Goal: Task Accomplishment & Management: Manage account settings

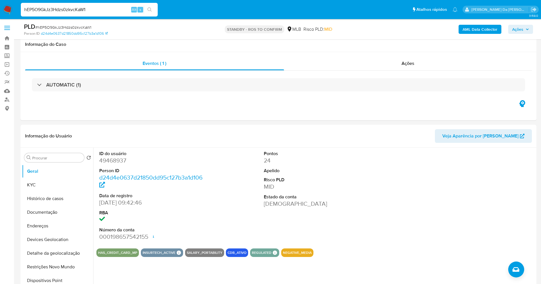
select select "10"
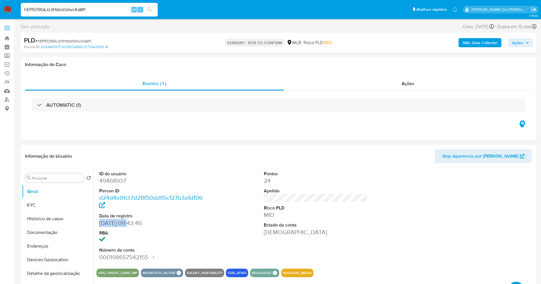
click at [66, 42] on span "# hEP5O9GkJz3Hdzs0zkvcKaW1" at bounding box center [63, 41] width 56 height 6
copy span "hEP5O9GkJz3Hdzs0zkvcKaW1"
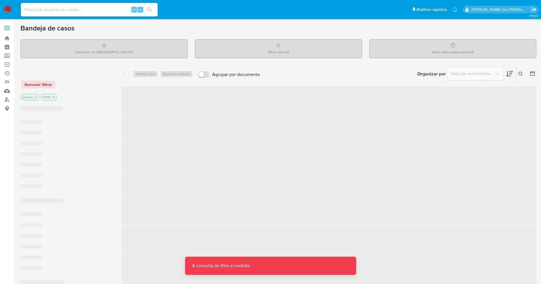
click at [123, 11] on input at bounding box center [89, 9] width 137 height 7
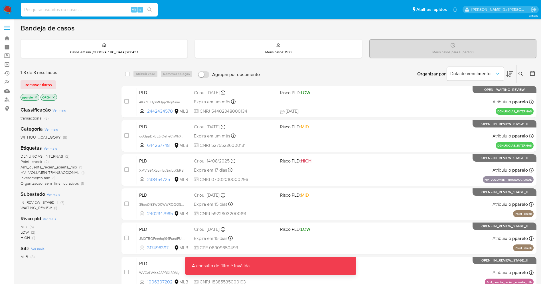
paste input "vLZje9xpMjK72io5RZEzW0rP"
type input "vLZje9xpMjK72io5RZEzW0rP"
click at [146, 7] on button "search-icon" at bounding box center [150, 10] width 12 height 8
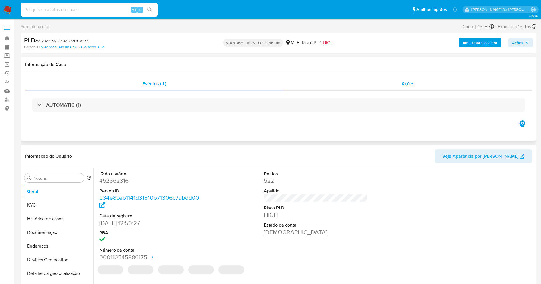
click at [405, 82] on span "Ações" at bounding box center [407, 83] width 13 height 7
select select "10"
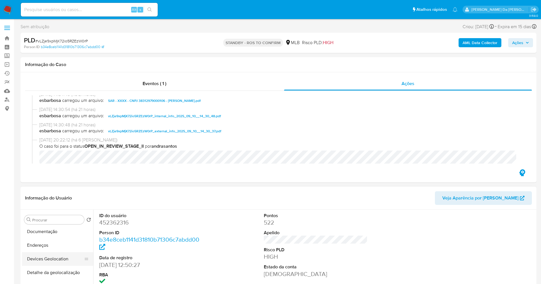
scroll to position [86, 0]
click at [56, 219] on input "Procurar" at bounding box center [57, 220] width 50 height 5
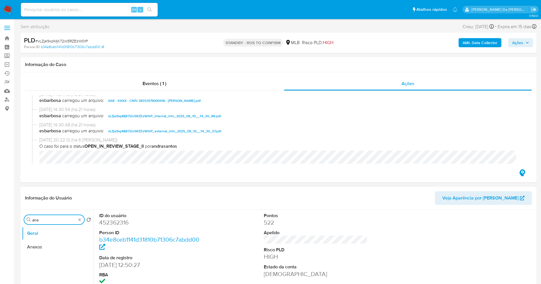
scroll to position [0, 0]
type input "anex"
click at [55, 246] on button "Anexos" at bounding box center [55, 248] width 67 height 14
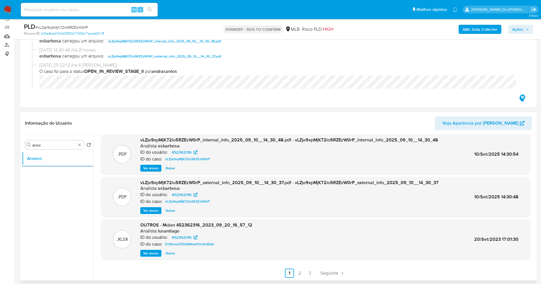
scroll to position [86, 0]
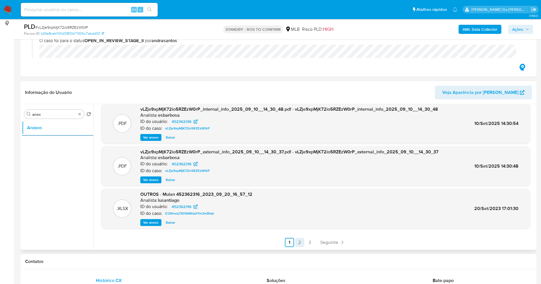
click at [298, 241] on link "2" at bounding box center [299, 242] width 9 height 9
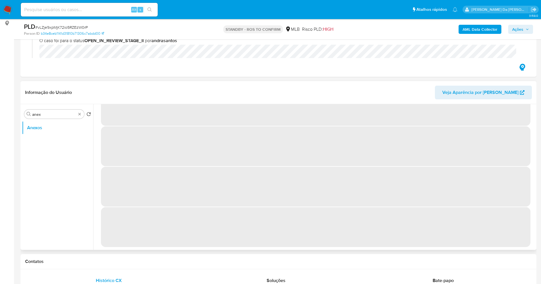
scroll to position [0, 0]
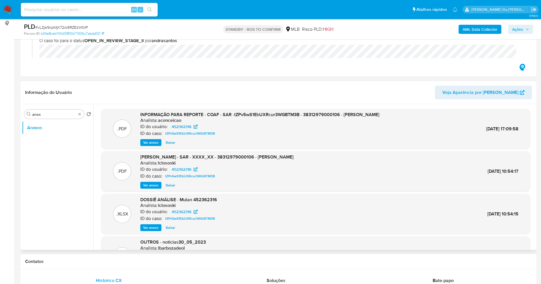
click at [154, 141] on span "Ver anexo" at bounding box center [150, 143] width 15 height 6
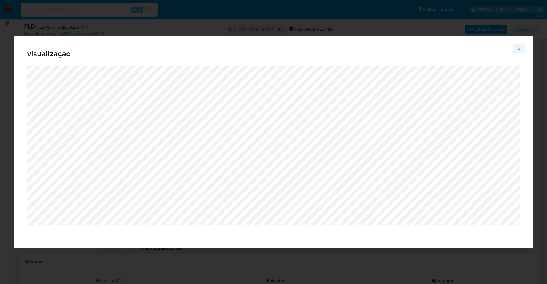
click at [518, 46] on icon "Attachment preview" at bounding box center [519, 48] width 5 height 5
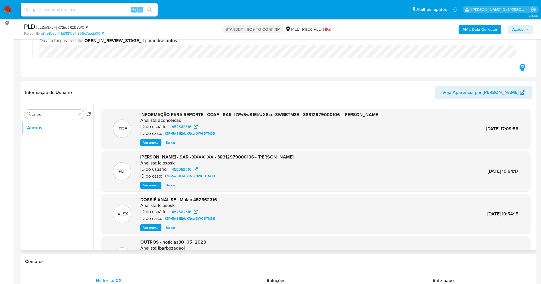
click at [153, 141] on span "Ver anexo" at bounding box center [150, 143] width 15 height 6
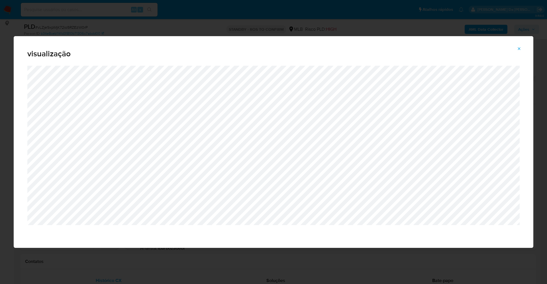
click at [519, 47] on icon "Attachment preview" at bounding box center [519, 48] width 5 height 5
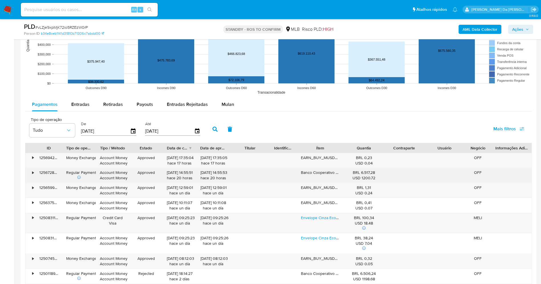
scroll to position [599, 0]
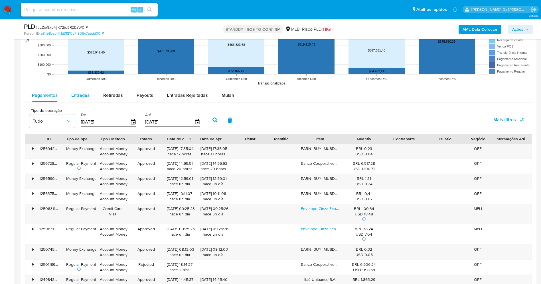
click at [88, 96] on span "Entradas" at bounding box center [80, 95] width 18 height 7
select select "10"
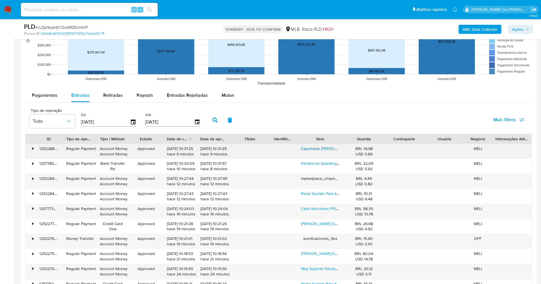
click at [325, 150] on link "Capotraste Braçadeira Guitarra E Violão Aço E Nylon Preto" at bounding box center [358, 149] width 114 height 6
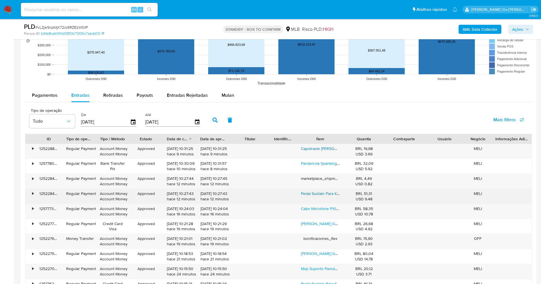
click at [320, 196] on link "Pedal Sustain Para Korg Yamaha Kurzweil Casio Roland Genérica Pedal De Piano" at bounding box center [381, 194] width 160 height 6
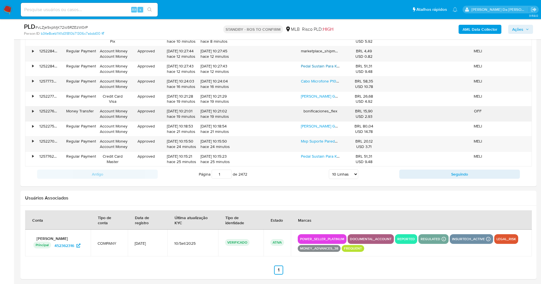
scroll to position [727, 0]
click at [322, 139] on link "Mxp Suporte Parede Para Guitarra Violao Mxp Spvg-100 Gancho" at bounding box center [357, 141] width 113 height 6
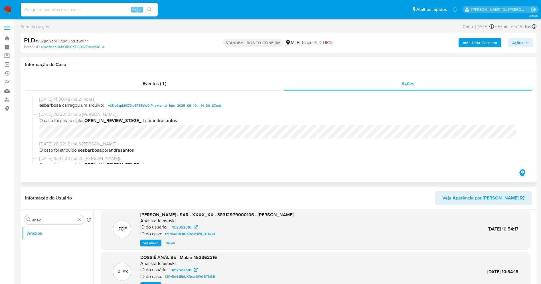
scroll to position [86, 0]
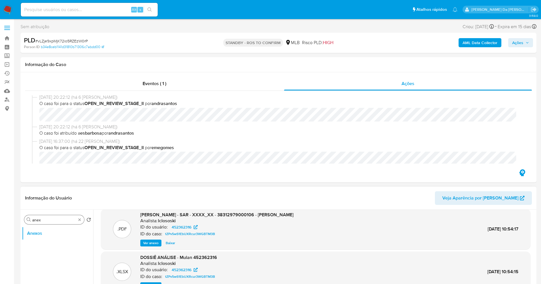
click at [82, 219] on div "Procurar anex" at bounding box center [54, 219] width 60 height 9
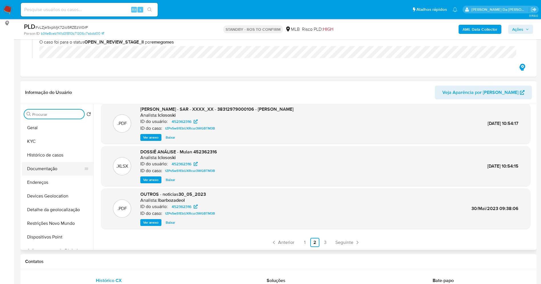
click at [40, 169] on button "Documentação" at bounding box center [55, 169] width 67 height 14
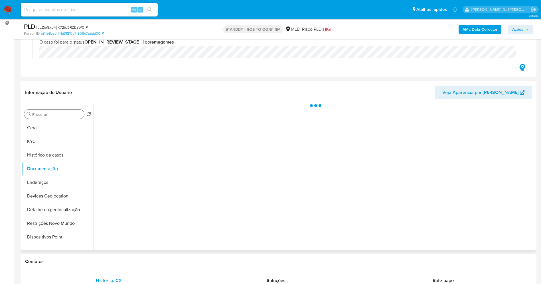
scroll to position [0, 0]
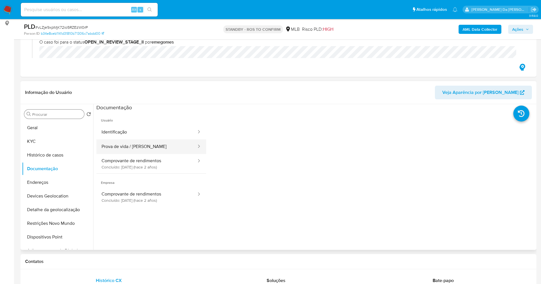
click at [147, 147] on button "Prova de vida / [PERSON_NAME]" at bounding box center [146, 147] width 101 height 15
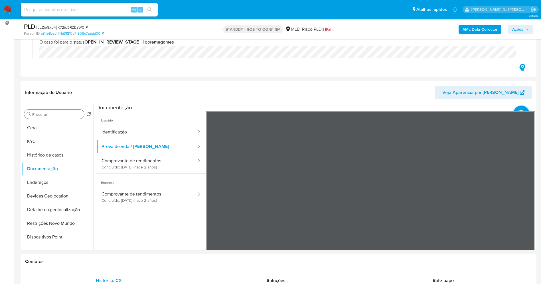
click at [113, 16] on div "Alt s" at bounding box center [89, 10] width 137 height 14
click at [113, 12] on input at bounding box center [89, 9] width 137 height 7
paste input "ws8bO9HmdcyQz4BHlRhUQOGX"
type input "ws8bO9HmdcyQz4BHlRhUQOGX"
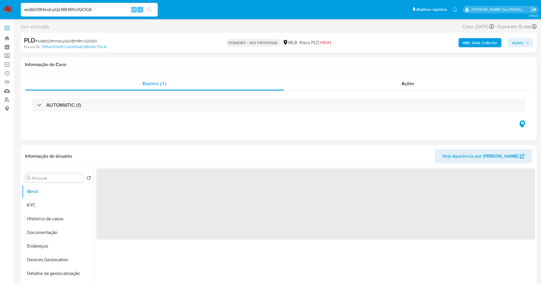
scroll to position [43, 0]
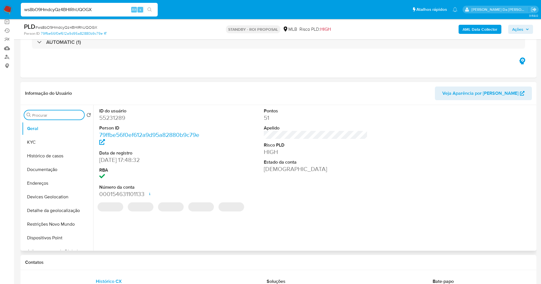
click at [59, 115] on input "Procurar" at bounding box center [57, 115] width 50 height 5
select select "10"
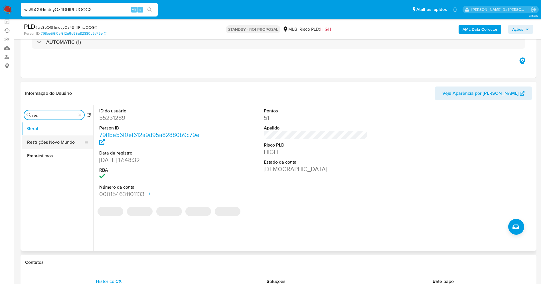
type input "res"
click at [59, 142] on button "Restrições Novo Mundo" at bounding box center [55, 143] width 67 height 14
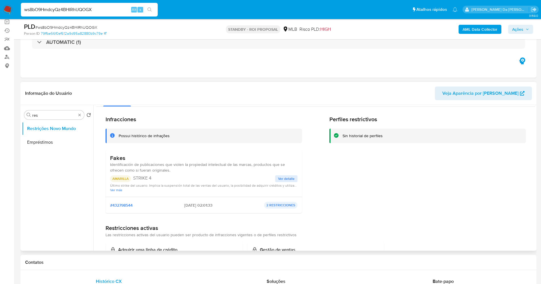
scroll to position [0, 0]
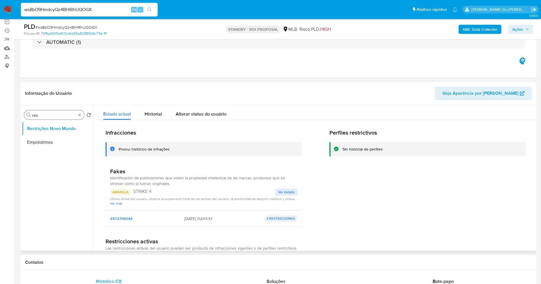
click at [80, 117] on div "Procurar res" at bounding box center [54, 115] width 60 height 9
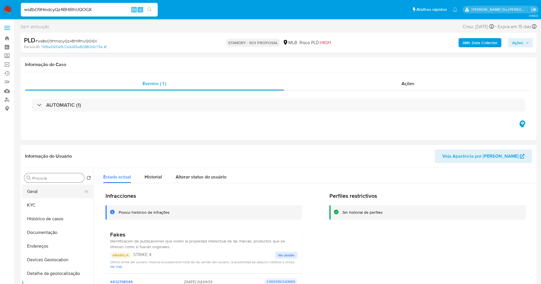
click at [54, 189] on button "Geral" at bounding box center [55, 192] width 67 height 14
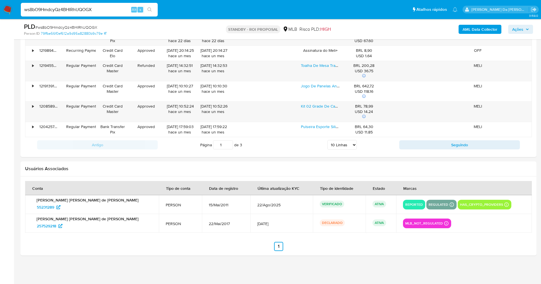
scroll to position [19, 0]
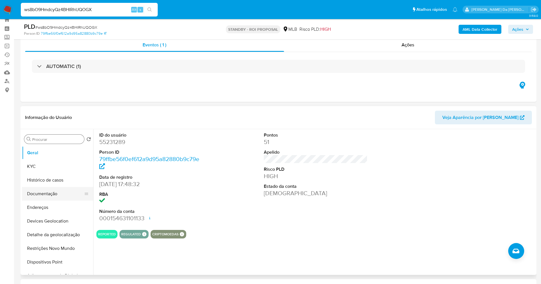
click at [52, 195] on button "Documentação" at bounding box center [55, 194] width 67 height 14
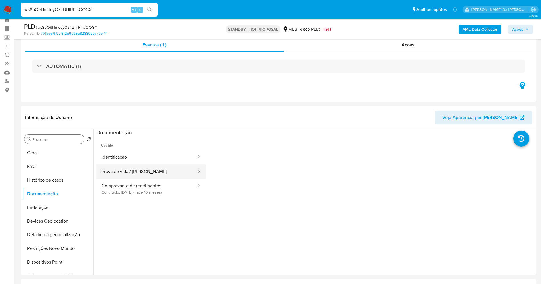
click at [140, 174] on button "Prova de vida / [PERSON_NAME]" at bounding box center [146, 172] width 101 height 15
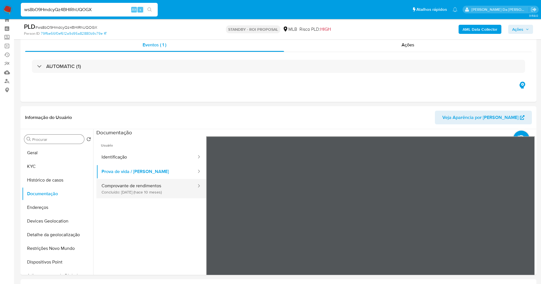
click at [163, 190] on button "Comprovante de rendimentos Concluído: 26/11/2024 (hace 10 meses)" at bounding box center [146, 188] width 101 height 19
click at [123, 12] on input "ws8bO9HmdcyQz4BHlRhUQOGX" at bounding box center [89, 9] width 137 height 7
paste input "WI31MLjEPKxhEVBkV1yG9it9"
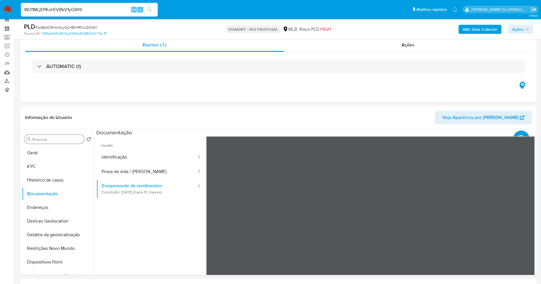
type input "WI31MLjEPKxhEVBkV1yG9it9"
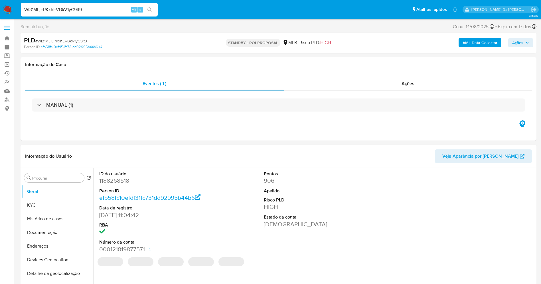
select select "10"
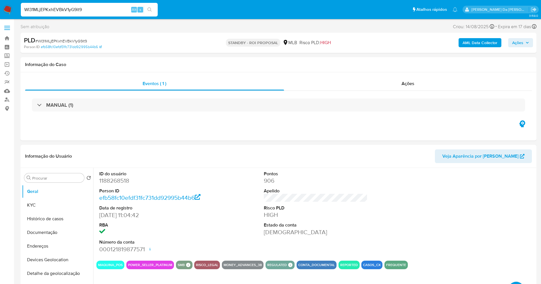
click at [9, 5] on img at bounding box center [8, 10] width 10 height 10
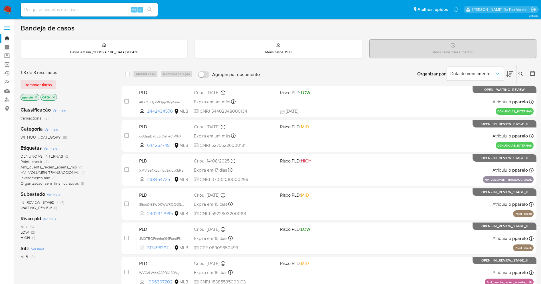
click at [519, 72] on icon at bounding box center [520, 74] width 5 height 5
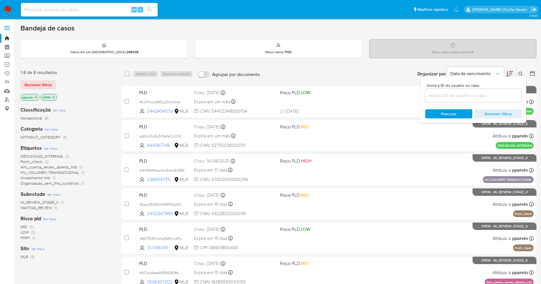
click at [467, 92] on input at bounding box center [473, 95] width 96 height 7
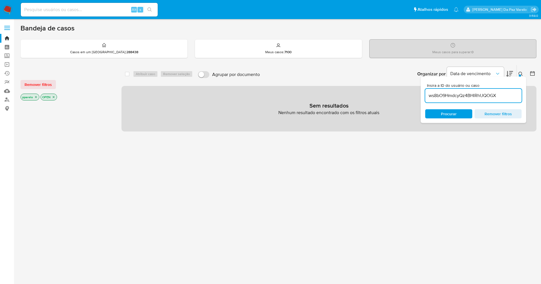
click at [499, 95] on input "ws8bO9HmdcyQz4BHlRhUQOGX" at bounding box center [473, 95] width 96 height 7
click at [499, 97] on input "ws8bO9HmdcyQz4BHlRhUQOGX." at bounding box center [473, 95] width 96 height 7
paste input "vLZje9xpMjK72io5RZEzW0rP"
type input "ws8bO9HmdcyQz4BHlRhUQOGX,vLZje9xpMjK72io5RZEzW0rP"
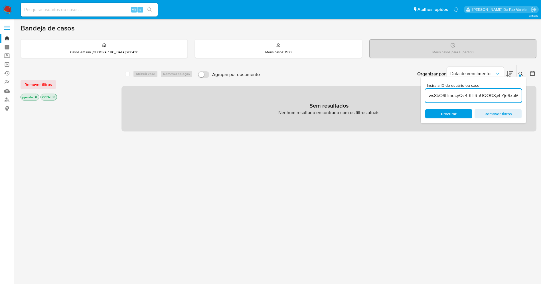
click at [443, 110] on span "Procurar" at bounding box center [449, 113] width 16 height 9
click at [36, 97] on icon "close-filter" at bounding box center [36, 97] width 2 height 2
click at [35, 97] on icon "close-filter" at bounding box center [33, 96] width 3 height 3
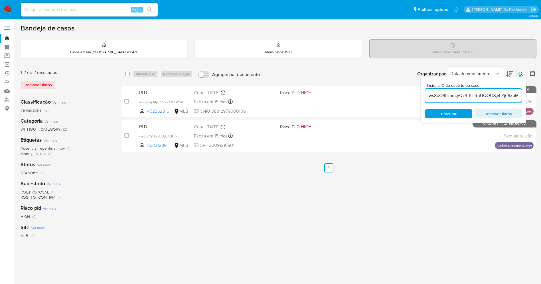
click at [127, 74] on input "checkbox" at bounding box center [127, 74] width 5 height 5
checkbox input "true"
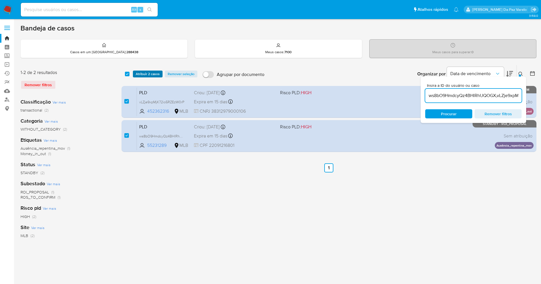
click at [139, 74] on span "Atribuir 2 casos" at bounding box center [148, 74] width 24 height 6
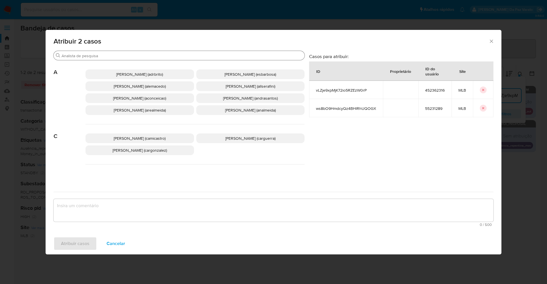
click at [157, 57] on input "Procurar" at bounding box center [182, 55] width 241 height 5
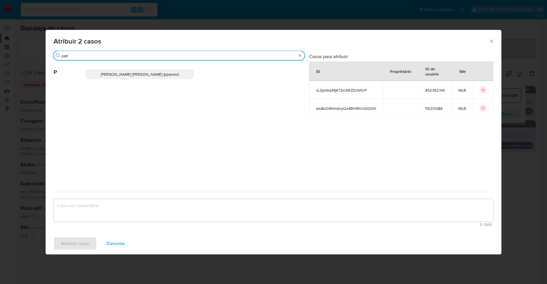
type input "patr"
click at [150, 79] on p "[PERSON_NAME] [PERSON_NAME] (pparelo)" at bounding box center [140, 75] width 109 height 10
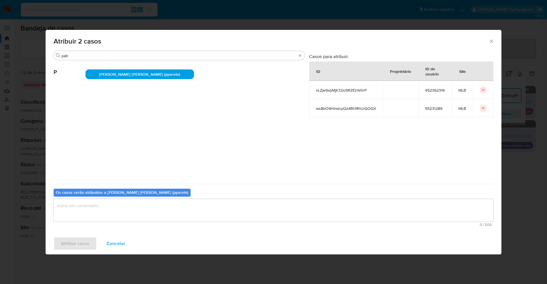
click at [128, 208] on textarea "assign-modal" at bounding box center [274, 210] width 440 height 23
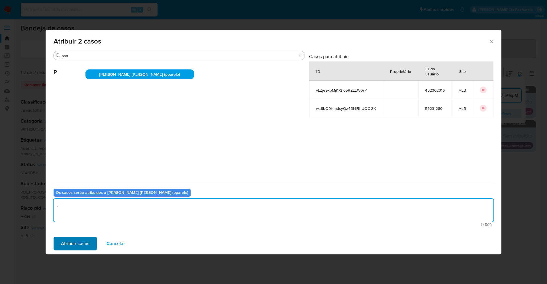
type textarea "."
click at [71, 243] on span "Atribuir casos" at bounding box center [75, 244] width 29 height 13
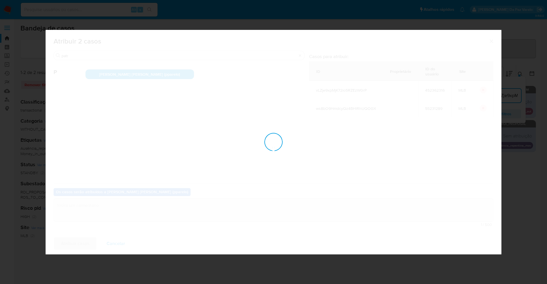
checkbox input "false"
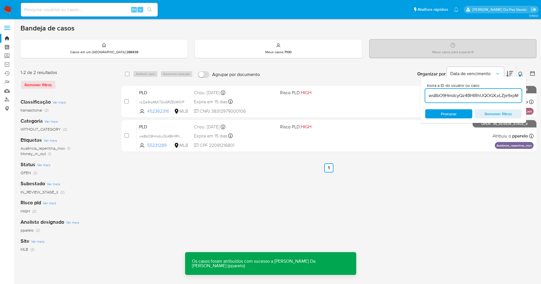
click at [520, 74] on icon at bounding box center [520, 74] width 5 height 5
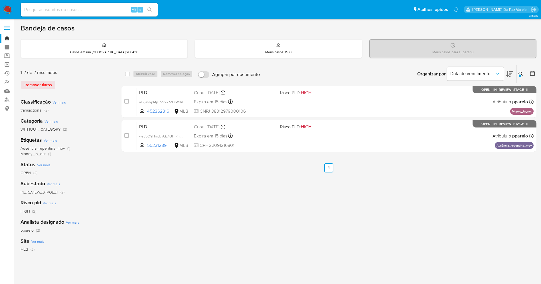
click at [519, 75] on div at bounding box center [520, 76] width 2 height 2
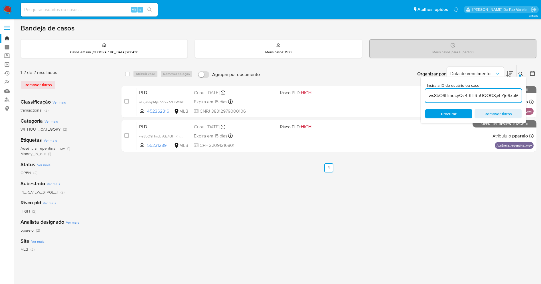
click at [465, 93] on input "ws8bO9HmdcyQz4BHlRhUQOGX,vLZje9xpMjK72io5RZEzW0rP" at bounding box center [473, 95] width 96 height 7
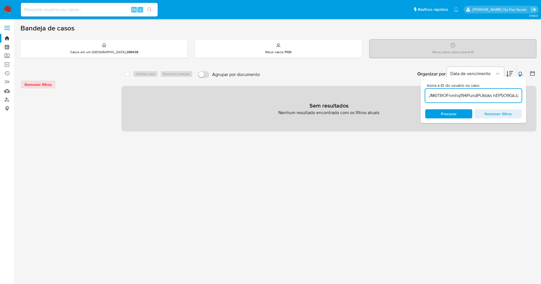
click at [462, 94] on input "JM0TROFnmhq194PundPUkbks hEP5O9GkJz3Hdzs0zkvcKaW1" at bounding box center [473, 95] width 96 height 7
drag, startPoint x: 487, startPoint y: 94, endPoint x: 414, endPoint y: 94, distance: 72.4
click at [414, 94] on div "select-all-cases-checkbox Atribuir caso Remover seleção Agrupar por documento O…" at bounding box center [328, 98] width 415 height 67
click at [446, 96] on input "JM0TROFnmhq194PundPUkbks hEP5O9GkJz3Hdzs0zkvcKaW1" at bounding box center [473, 95] width 96 height 7
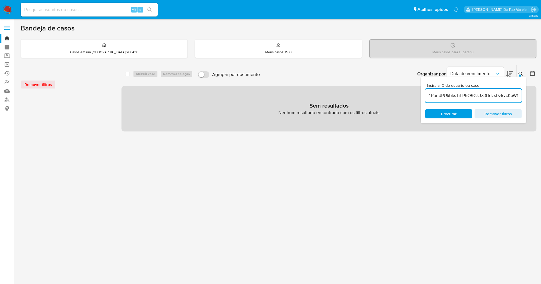
drag, startPoint x: 462, startPoint y: 96, endPoint x: 525, endPoint y: 96, distance: 62.4
click at [525, 96] on div "Insira a ID do usuário ou caso JM0TROFnmhq194PundPUkbks hEP5O9GkJz3Hdzs0zkvcKaW…" at bounding box center [472, 100] width 105 height 46
click at [457, 97] on input "JM0TROFnmhq194PundPUkbks hEP5O9GkJz3Hdzs0zkvcKaW1" at bounding box center [473, 95] width 96 height 7
drag, startPoint x: 477, startPoint y: 95, endPoint x: 373, endPoint y: 92, distance: 103.2
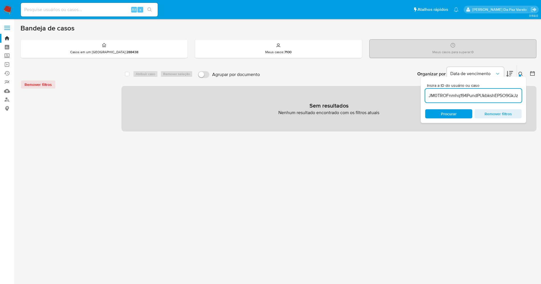
click at [373, 92] on div "select-all-cases-checkbox Atribuir caso Remover seleção Agrupar por documento O…" at bounding box center [328, 98] width 415 height 67
click at [438, 95] on input "JM0TROFnmhq194PundPUkbkshEP5O9GkJz3Hdzs0zkvcKaW1" at bounding box center [473, 95] width 96 height 7
paste input
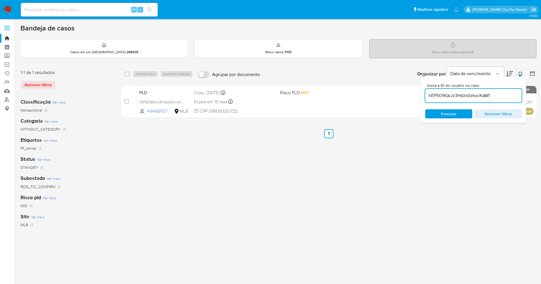
click at [493, 94] on input "hEP5O9GkJz3Hdzs0zkvcKaW1" at bounding box center [473, 95] width 96 height 7
paste input "JM0TROFnmhq194PundPUkbks"
type input "hEP5O9GkJz3Hdzs0zkvcKaW1,JM0TROFnmhq194PundPUkbks"
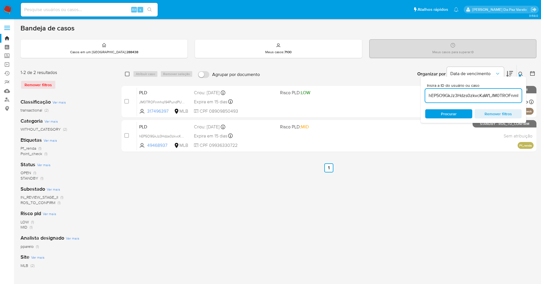
click at [127, 73] on input "checkbox" at bounding box center [127, 74] width 5 height 5
checkbox input "true"
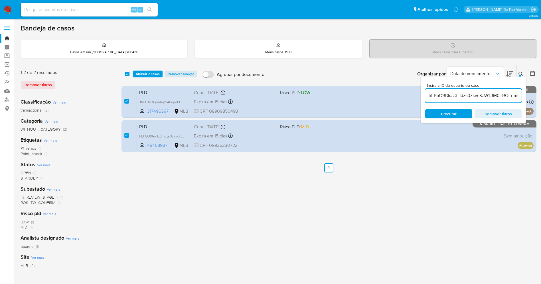
click at [521, 73] on icon at bounding box center [520, 74] width 5 height 5
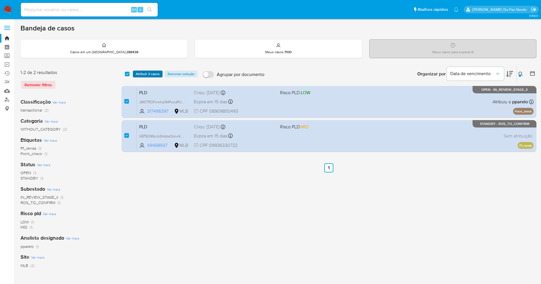
click at [154, 77] on span "Atribuir 2 casos" at bounding box center [148, 74] width 24 height 6
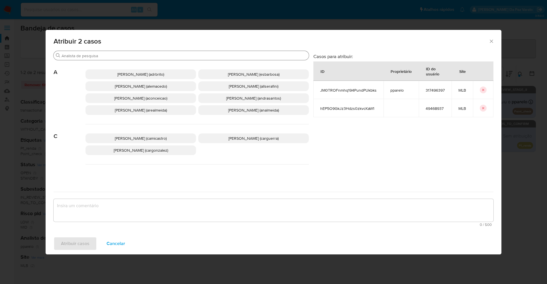
click at [160, 56] on input "Procurar" at bounding box center [184, 55] width 245 height 5
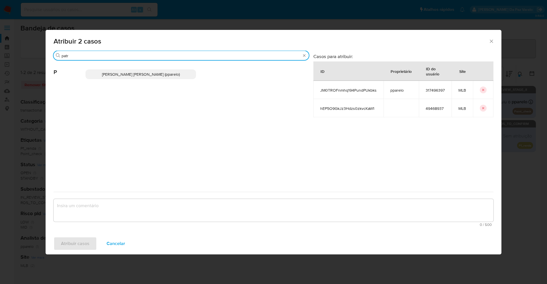
type input "patr"
click at [150, 74] on span "Patricia Aparecida Da Paz Varelo (pparelo)" at bounding box center [141, 75] width 78 height 6
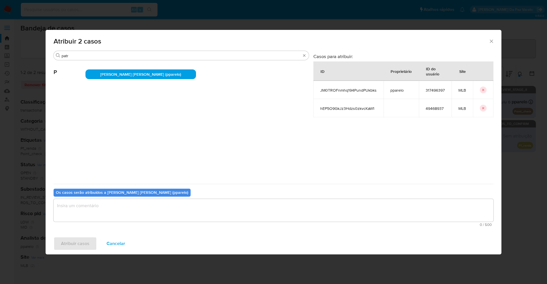
click at [152, 207] on textarea "assign-modal" at bounding box center [274, 210] width 440 height 23
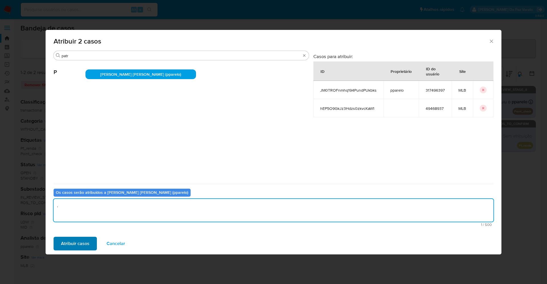
type textarea "."
click at [82, 242] on span "Atribuir casos" at bounding box center [75, 244] width 29 height 13
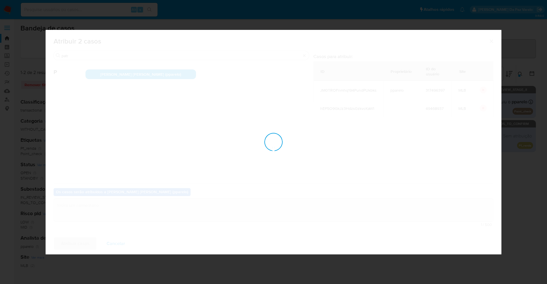
checkbox input "false"
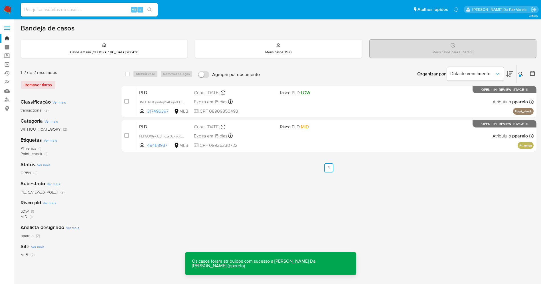
click at [519, 71] on button at bounding box center [521, 74] width 9 height 7
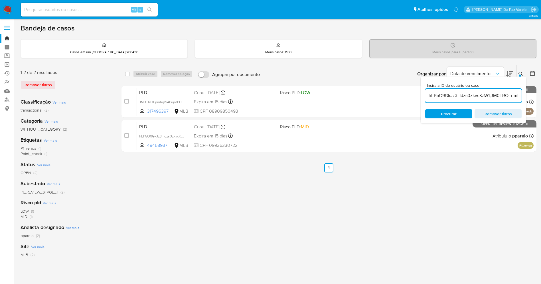
click at [479, 97] on input "hEP5O9GkJz3Hdzs0zkvcKaW1,JM0TROFnmhq194PundPUkbks" at bounding box center [473, 95] width 96 height 7
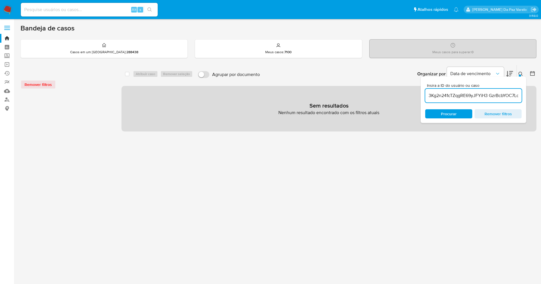
click at [461, 95] on input "3Kg2n241cTZqgRE69yJFYiH3 GzrBcbYOC7LcR02rwBbsJXfe" at bounding box center [473, 95] width 96 height 7
drag, startPoint x: 492, startPoint y: 96, endPoint x: 414, endPoint y: 97, distance: 78.1
click at [414, 97] on div "select-all-cases-checkbox Atribuir caso Remover seleção Agrupar por documento O…" at bounding box center [328, 98] width 415 height 67
click at [457, 96] on input "3Kg2n241cTZqgRE69yJFYiH3 GzrBcbYOC7LcR02rwBbsJXfe" at bounding box center [473, 95] width 96 height 7
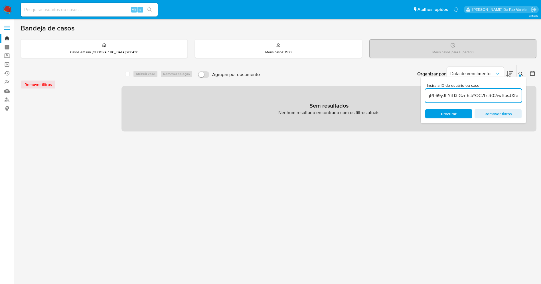
drag, startPoint x: 466, startPoint y: 96, endPoint x: 520, endPoint y: 96, distance: 54.4
click at [520, 96] on input "3Kg2n241cTZqgRE69yJFYiH3 GzrBcbYOC7LcR02rwBbsJXfe" at bounding box center [473, 95] width 96 height 7
click at [504, 97] on input "3Kg2n241cTZqgRE69yJFYiH3 GzrBcbYOC7LcR02rwBbsJXfe" at bounding box center [473, 95] width 96 height 7
click at [508, 97] on input "3Kg2n241cTZqgRE69yJFYiH3 GzrBcbYOC7LcR02rwBbsJXfe" at bounding box center [473, 95] width 96 height 7
click at [460, 96] on input "3Kg2n241cTZqgRE69yJFYiH3 GzrBcbYOC7LcR02rwBbsJXfe" at bounding box center [473, 95] width 96 height 7
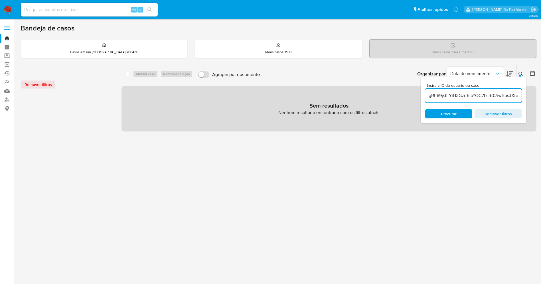
scroll to position [0, 30]
type input "3Kg2n241cTZqgRE69yJFYiH3GzrBcbYOC7LcR02rwBbsJXfe"
click at [520, 75] on div at bounding box center [520, 76] width 2 height 2
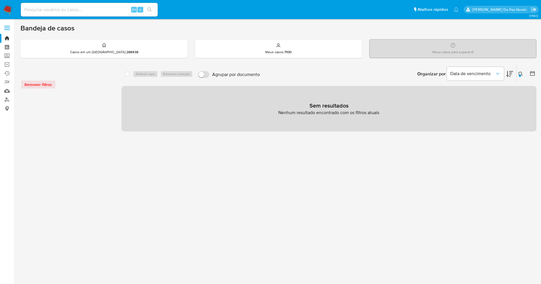
click at [520, 75] on div at bounding box center [520, 76] width 2 height 2
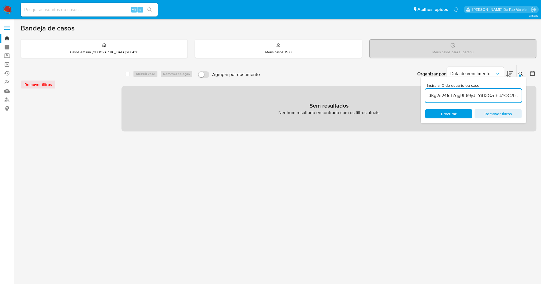
click at [459, 95] on input "3Kg2n241cTZqgRE69yJFYiH3GzrBcbYOC7LcR02rwBbsJXfe" at bounding box center [473, 95] width 96 height 7
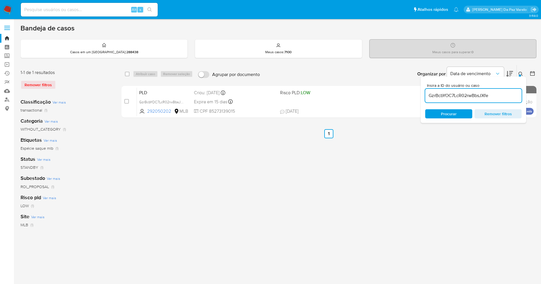
click at [497, 92] on input "GzrBcbYOC7LcR02rwBbsJXfe" at bounding box center [473, 95] width 96 height 7
paste input "3Kg2n241cTZqgRE69yJFYiH3"
type input "GzrBcbYOC7LcR02rwBbsJXfe,3Kg2n241cTZqgRE69yJFYiH3"
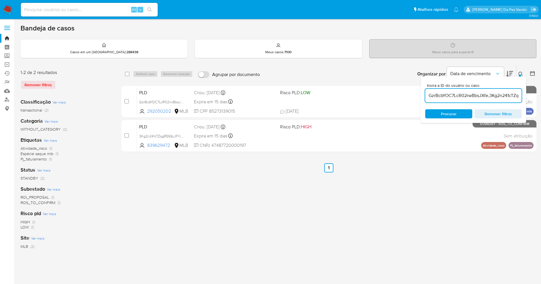
click at [519, 72] on icon at bounding box center [520, 74] width 5 height 5
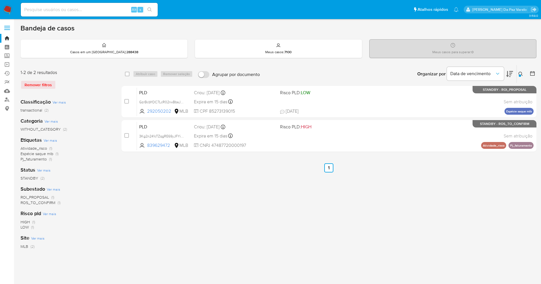
click at [519, 72] on icon at bounding box center [520, 74] width 5 height 5
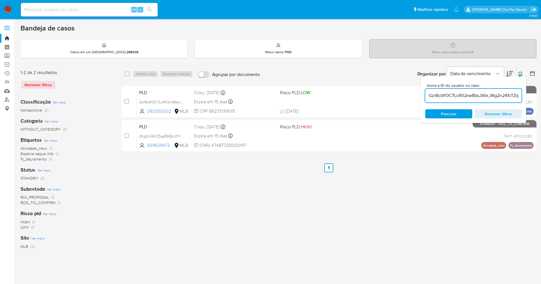
click at [124, 75] on div "select-all-cases-checkbox Atribuir caso Remover seleção Agrupar por documento O…" at bounding box center [328, 74] width 415 height 18
click at [129, 74] on input "checkbox" at bounding box center [127, 74] width 5 height 5
checkbox input "true"
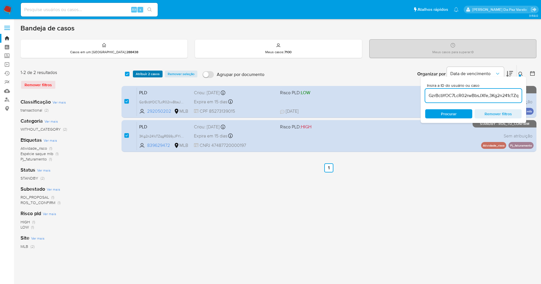
click at [145, 74] on span "Atribuir 2 casos" at bounding box center [148, 74] width 24 height 6
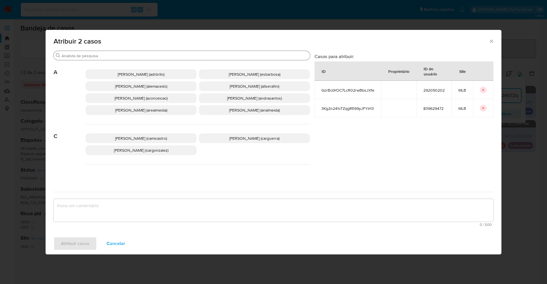
click at [164, 57] on input "Procurar" at bounding box center [185, 55] width 246 height 5
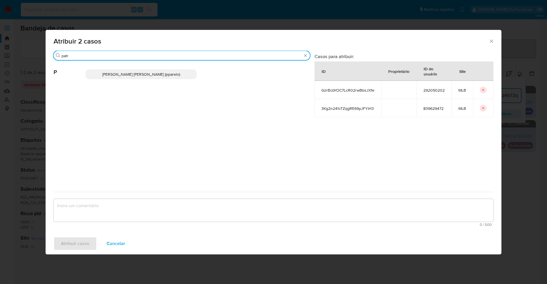
type input "patr"
click at [173, 75] on span "Patricia Aparecida Da Paz Varelo (pparelo)" at bounding box center [141, 75] width 78 height 6
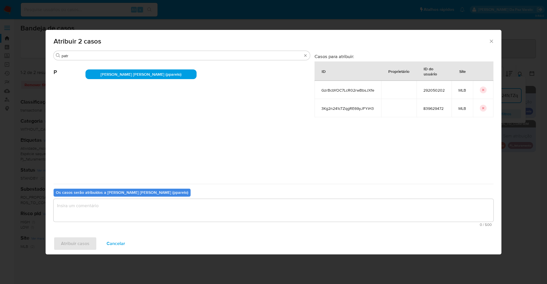
click at [145, 202] on textarea "assign-modal" at bounding box center [274, 210] width 440 height 23
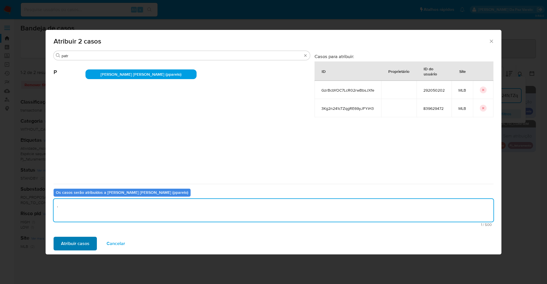
type textarea "."
click at [83, 237] on div "Atribuir casos Cancelar" at bounding box center [274, 244] width 456 height 22
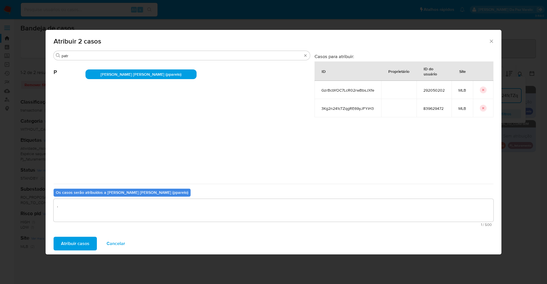
click at [83, 238] on span "Atribuir casos" at bounding box center [75, 244] width 29 height 13
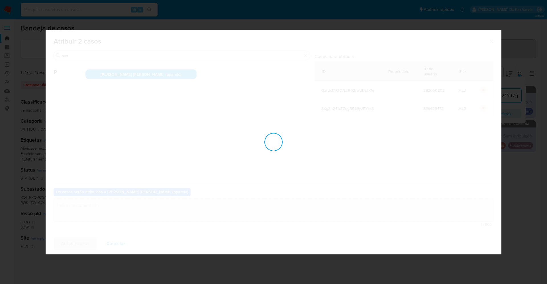
checkbox input "false"
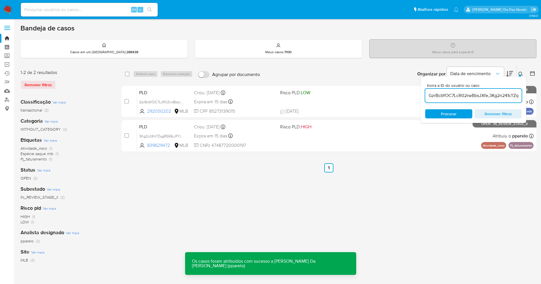
click at [503, 93] on input "GzrBcbYOC7LcR02rwBbsJXfe,3Kg2n241cTZqgRE69yJFYiH3" at bounding box center [473, 95] width 96 height 7
paste input "qSZPzMueFLbvp8R8zS4pqjU"
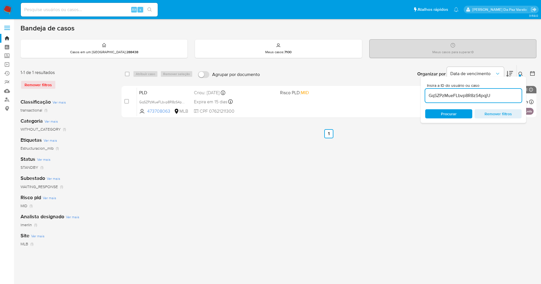
click at [519, 72] on icon at bounding box center [520, 74] width 4 height 4
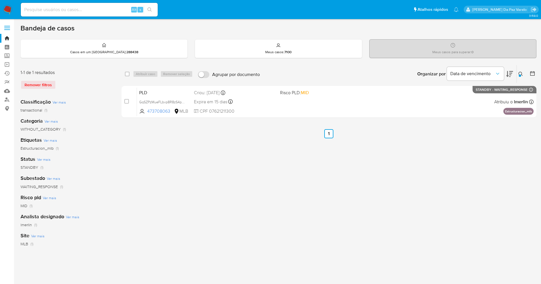
click at [519, 71] on button at bounding box center [521, 74] width 9 height 7
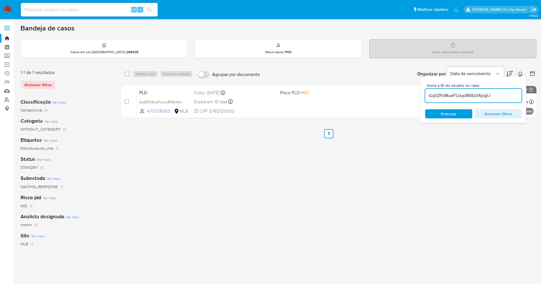
click at [487, 97] on input "GqSZPzMueFLbvp8R8zS4pqjU" at bounding box center [473, 95] width 96 height 7
type input "JAqMAginZzR95iN8wzI5n21J"
click at [519, 75] on div at bounding box center [520, 76] width 2 height 2
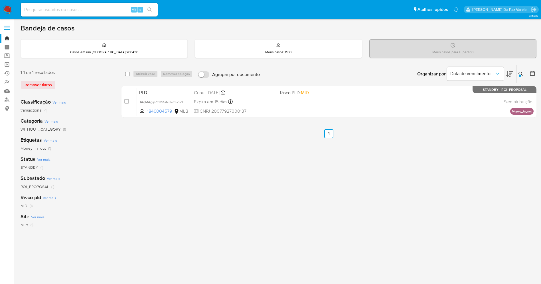
click at [129, 73] on input "checkbox" at bounding box center [127, 74] width 5 height 5
checkbox input "true"
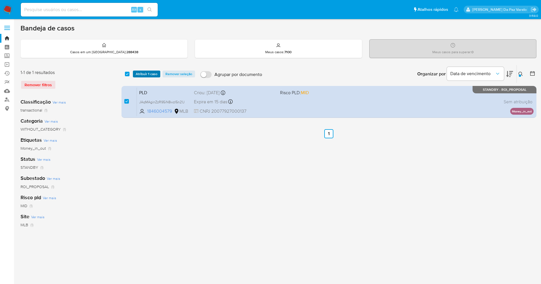
click at [140, 75] on span "Atribuir 1 caso" at bounding box center [147, 74] width 22 height 6
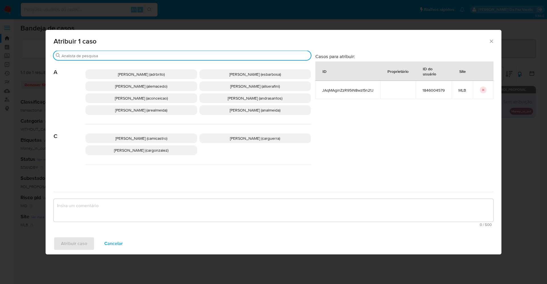
click at [161, 57] on input "Procurar" at bounding box center [185, 55] width 247 height 5
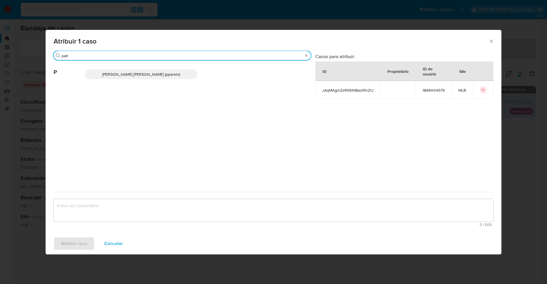
type input "patr"
click at [156, 75] on span "Patricia Aparecida Da Paz Varelo (pparelo)" at bounding box center [141, 75] width 78 height 6
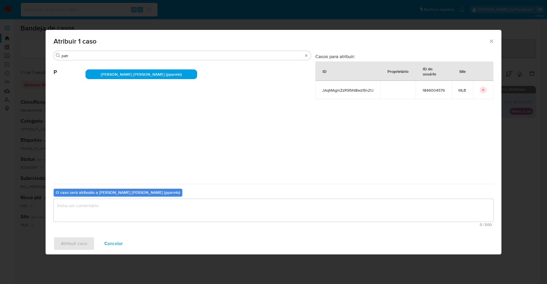
click at [162, 209] on textarea "assign-modal" at bounding box center [274, 210] width 440 height 23
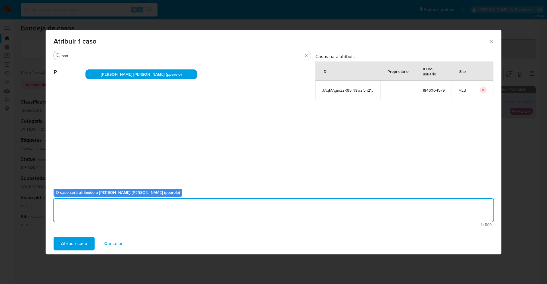
type textarea "."
click at [84, 233] on div "Atribuir caso Cancelar" at bounding box center [274, 244] width 456 height 22
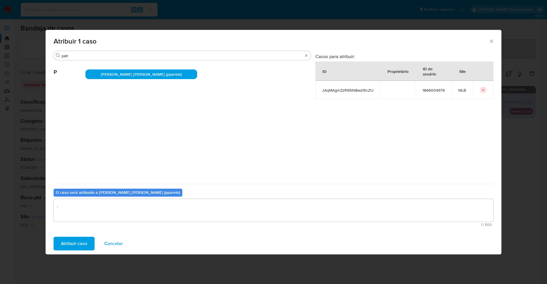
click at [78, 242] on span "Atribuir caso" at bounding box center [74, 244] width 26 height 13
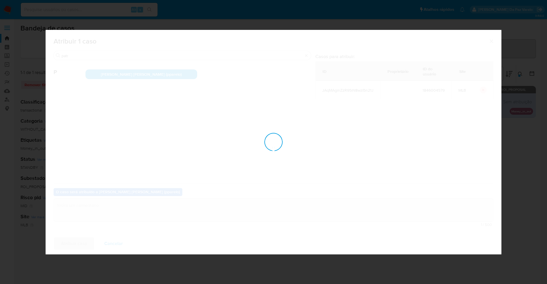
checkbox input "false"
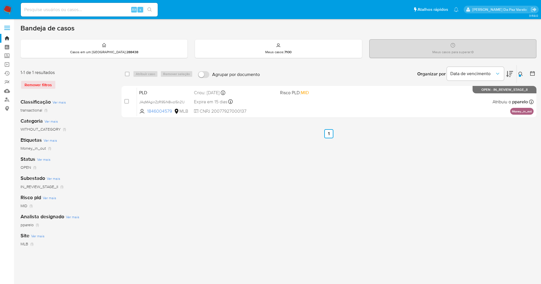
click at [519, 74] on icon at bounding box center [520, 74] width 5 height 5
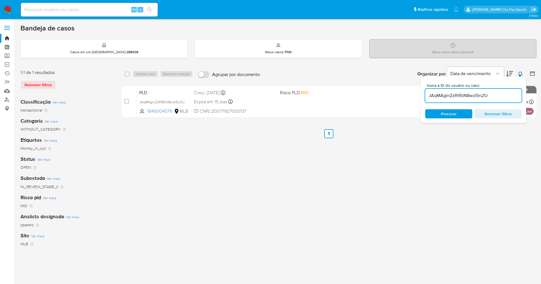
click at [475, 97] on input "JAqMAginZzR95iN8wzI5n21J" at bounding box center [473, 95] width 96 height 7
click at [516, 75] on div "Insira a ID do usuário ou caso QflLRVIe2TYNH3FXEGEEiBau Procurar Remover filtros" at bounding box center [521, 74] width 10 height 18
click at [518, 73] on icon at bounding box center [520, 74] width 5 height 5
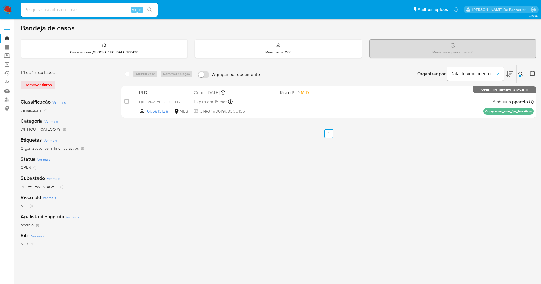
click at [522, 72] on icon at bounding box center [520, 74] width 5 height 5
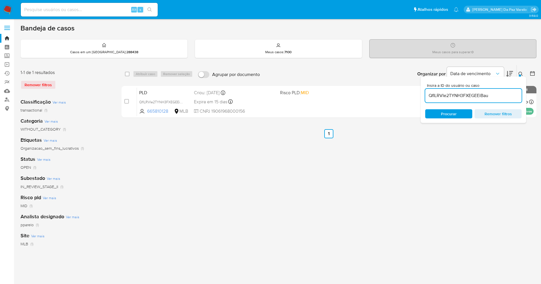
click at [476, 95] on input "QflLRVIe2TYNH3FXEGEEiBau" at bounding box center [473, 95] width 96 height 7
click at [520, 75] on div at bounding box center [520, 76] width 2 height 2
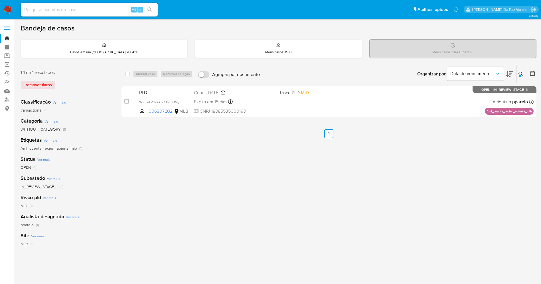
click at [520, 75] on div at bounding box center [520, 76] width 2 height 2
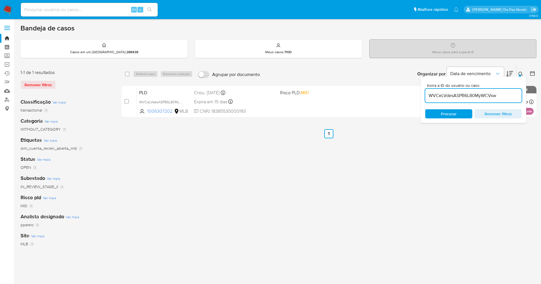
click at [520, 73] on icon at bounding box center [520, 74] width 5 height 5
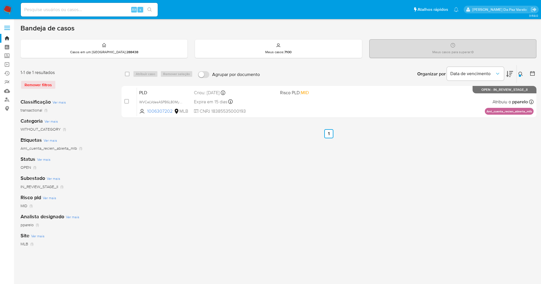
click at [519, 73] on icon at bounding box center [520, 74] width 5 height 5
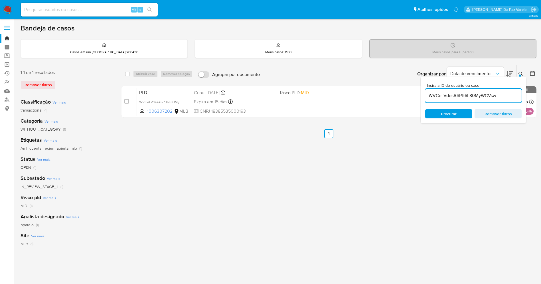
click at [458, 96] on input "WVCeLVdesASPB6L80MyWCVsw" at bounding box center [473, 95] width 96 height 7
click at [522, 74] on icon at bounding box center [520, 74] width 5 height 5
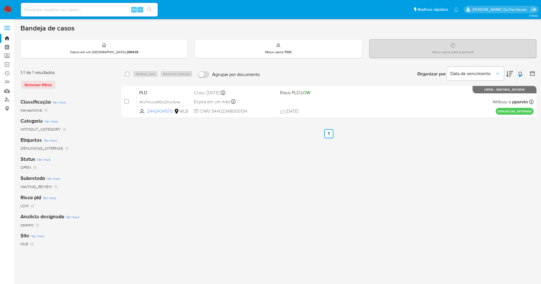
click at [521, 72] on icon at bounding box center [520, 74] width 5 height 5
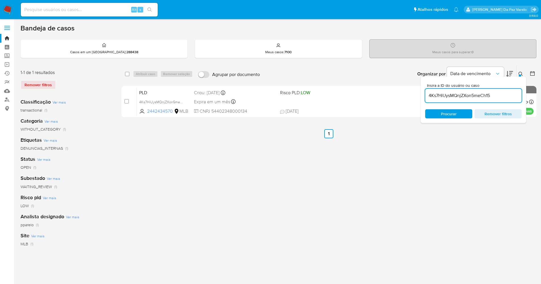
click at [461, 99] on input "4Ks7HiUysMQnjZXon5meCh15" at bounding box center [473, 95] width 96 height 7
type input "elituWSdodib5PGPSeBVRFb2"
click at [519, 73] on icon at bounding box center [520, 74] width 5 height 5
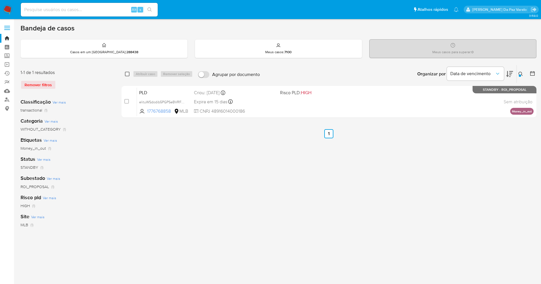
click at [128, 74] on input "checkbox" at bounding box center [127, 74] width 5 height 5
checkbox input "true"
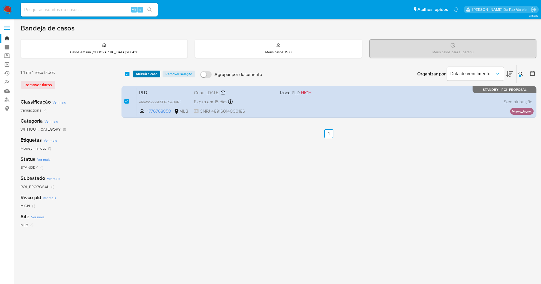
click at [140, 73] on span "Atribuir 1 caso" at bounding box center [147, 74] width 22 height 6
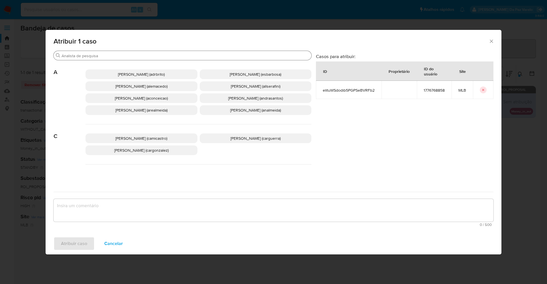
click at [159, 58] on input "Procurar" at bounding box center [186, 55] width 248 height 5
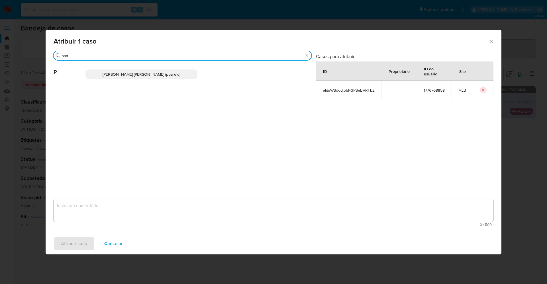
type input "patr"
click at [154, 72] on span "Patricia Aparecida Da Paz Varelo (pparelo)" at bounding box center [142, 75] width 78 height 6
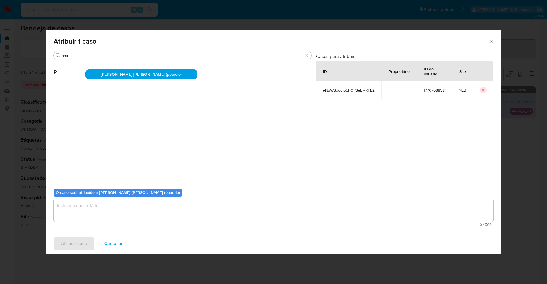
click at [164, 205] on textarea "assign-modal" at bounding box center [274, 210] width 440 height 23
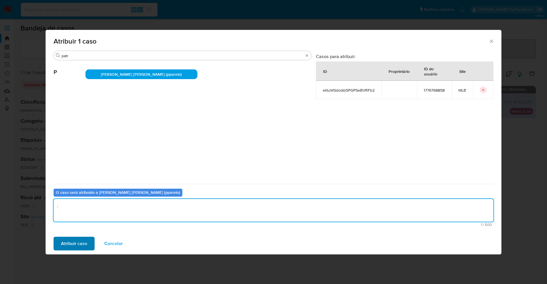
type textarea "."
click at [86, 243] on span "Atribuir caso" at bounding box center [74, 244] width 26 height 13
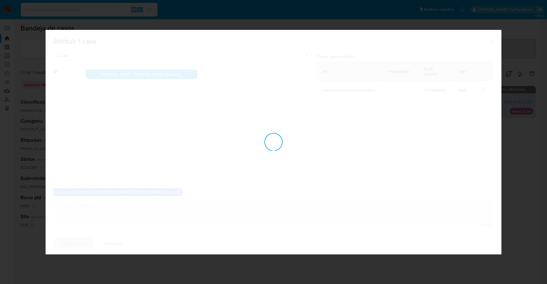
checkbox input "false"
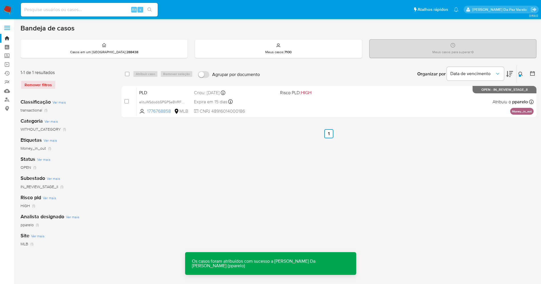
click at [519, 75] on div at bounding box center [520, 76] width 2 height 2
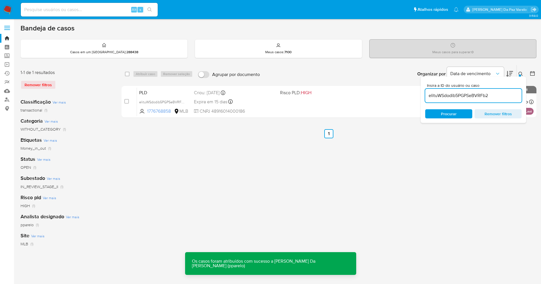
click at [487, 99] on input "elituWSdodib5PGPSeBVRFb2" at bounding box center [473, 95] width 96 height 7
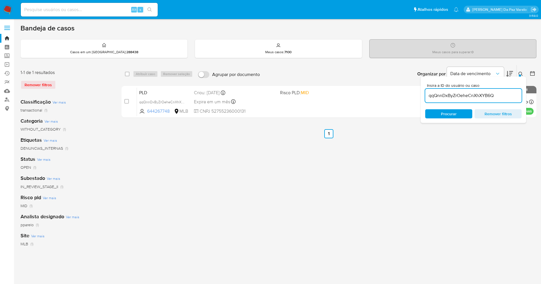
click at [519, 72] on icon at bounding box center [520, 74] width 5 height 5
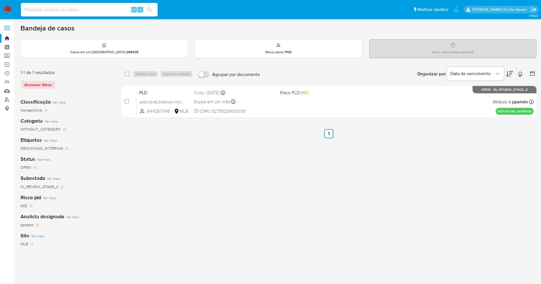
click at [522, 74] on icon at bounding box center [520, 74] width 5 height 5
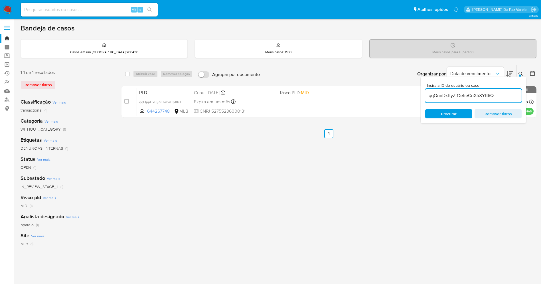
click at [467, 98] on input "qqQnnDxByZrOeheCnXhXYB6Q" at bounding box center [473, 95] width 96 height 7
click at [520, 75] on div at bounding box center [520, 76] width 2 height 2
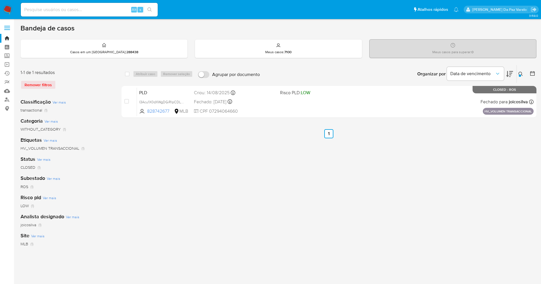
click at [518, 72] on icon at bounding box center [520, 74] width 5 height 5
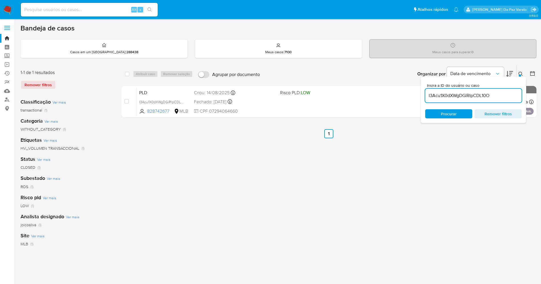
click at [475, 96] on input "I3Acu1X0dXWgDGiRIpCDL10O" at bounding box center [473, 95] width 96 height 7
click at [519, 73] on icon at bounding box center [520, 74] width 4 height 4
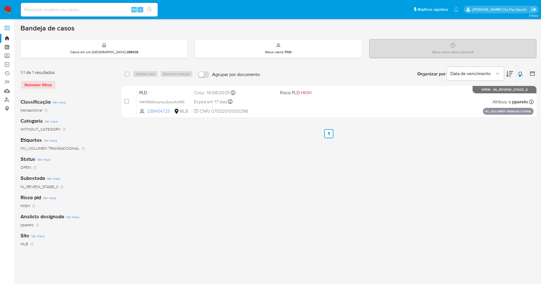
click at [518, 74] on icon at bounding box center [520, 74] width 5 height 5
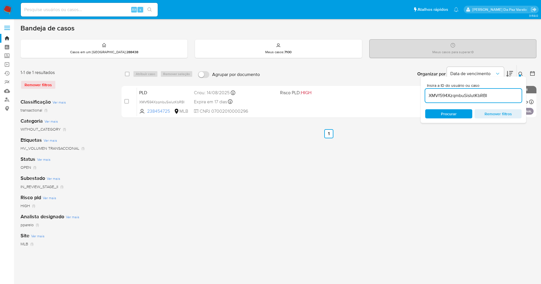
click at [487, 97] on input "XMVf594XzqmbuSisIutKbRBI" at bounding box center [473, 95] width 96 height 7
click at [521, 74] on icon at bounding box center [520, 74] width 5 height 5
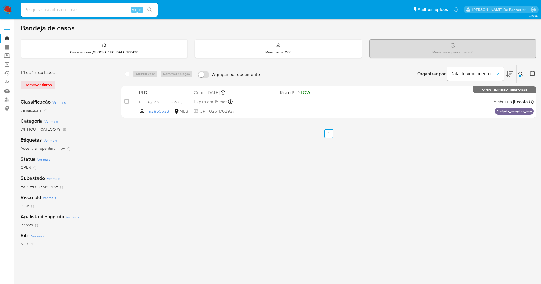
click at [522, 72] on icon at bounding box center [520, 74] width 5 height 5
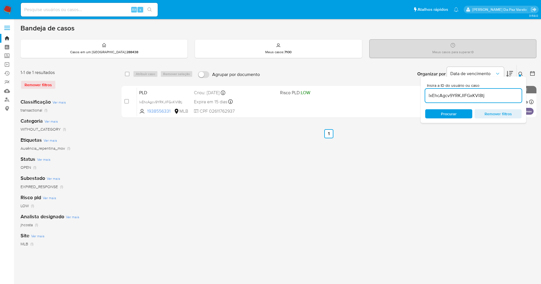
click at [467, 97] on input "lxEhcAgcv9YRKJlFGxKVl8tj" at bounding box center [473, 95] width 96 height 7
type input "35aejX53WD0WWRQGOSAwYqdR"
click at [520, 76] on div at bounding box center [520, 76] width 2 height 2
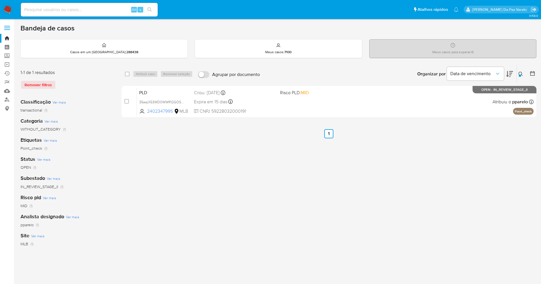
click at [520, 75] on div at bounding box center [520, 76] width 2 height 2
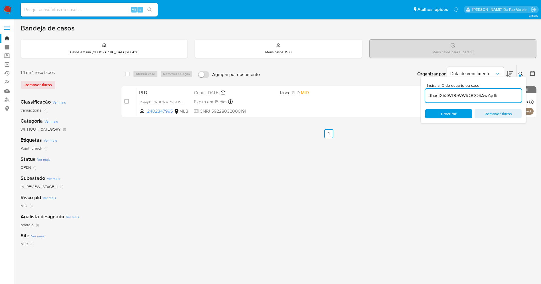
click at [501, 95] on input "35aejX53WD0WWRQGOSAwYqdR" at bounding box center [473, 95] width 96 height 7
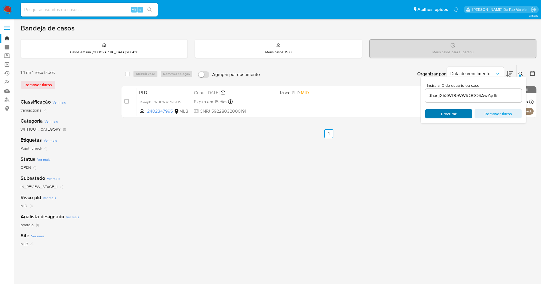
click at [462, 112] on span "Procurar" at bounding box center [448, 114] width 39 height 8
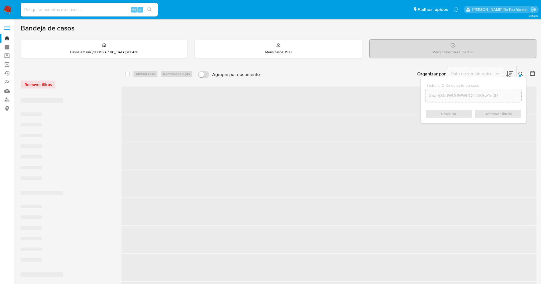
click at [462, 112] on span "Procurar" at bounding box center [448, 114] width 39 height 8
click at [521, 71] on button at bounding box center [521, 74] width 9 height 7
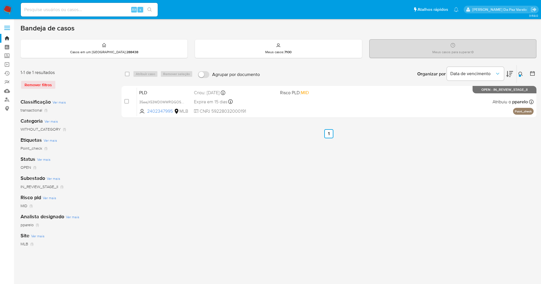
click at [109, 10] on input at bounding box center [89, 9] width 137 height 7
paste input "WI31MLjEPKxhEVBkV1yG9it9"
type input "WI31MLjEPKxhEVBkV1yG9it9"
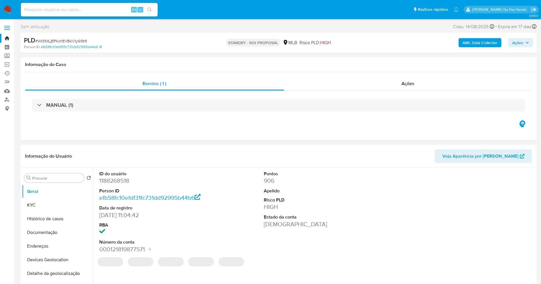
select select "10"
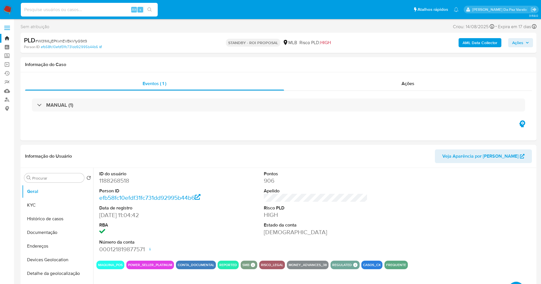
click at [119, 10] on input at bounding box center [89, 9] width 137 height 7
paste input "WI31MLjEPKxhEVBkV1yG9it9"
type input "WI31MLjEPKxhEVBkV1yG9it9"
click at [64, 178] on input "Procurar" at bounding box center [57, 178] width 50 height 5
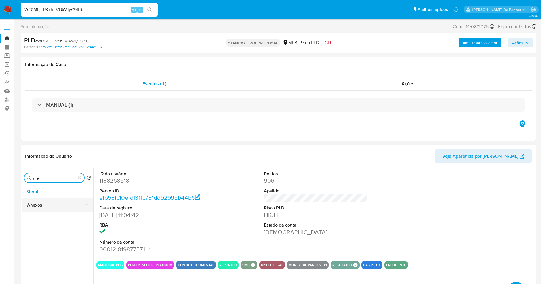
type input "ane"
click at [46, 210] on button "Anexos" at bounding box center [55, 206] width 67 height 14
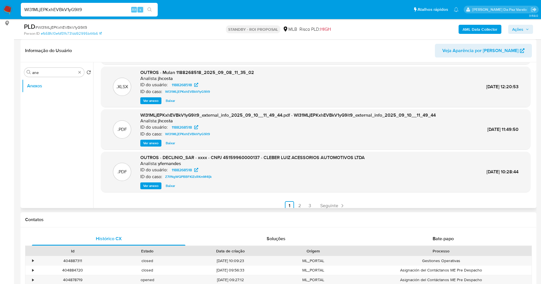
scroll to position [48, 0]
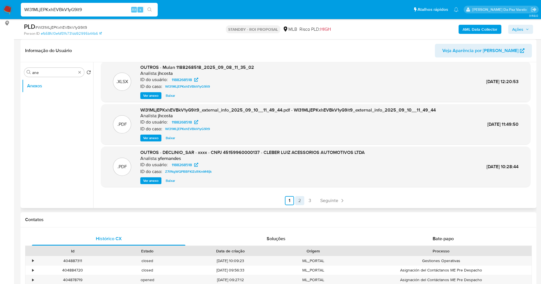
click at [299, 199] on link "2" at bounding box center [299, 200] width 9 height 9
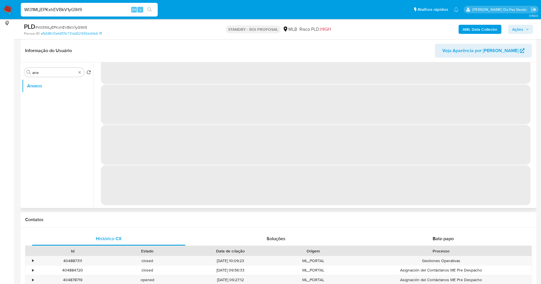
scroll to position [0, 0]
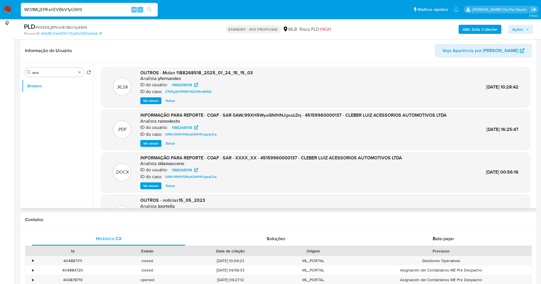
click at [151, 143] on span "Ver anexo" at bounding box center [150, 144] width 15 height 6
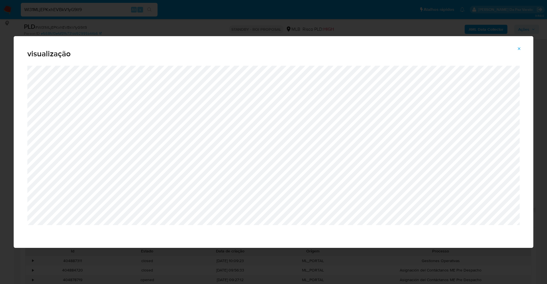
click at [521, 49] on icon "Attachment preview" at bounding box center [519, 48] width 5 height 5
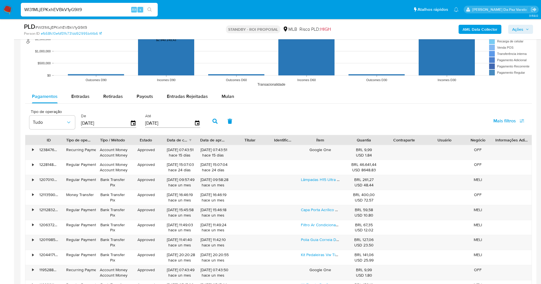
scroll to position [556, 0]
click at [79, 102] on div "Entradas" at bounding box center [80, 97] width 18 height 14
select select "10"
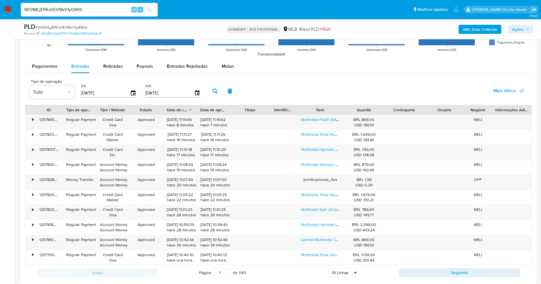
scroll to position [599, 0]
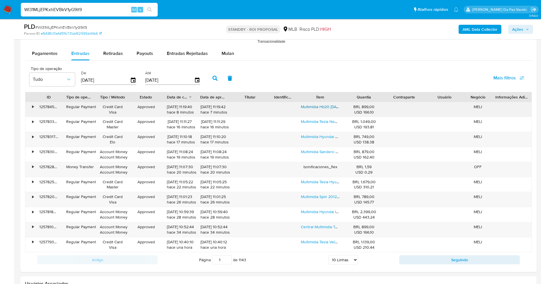
click at [320, 109] on link "Multimídia Hb20 12/19 7p Aikon Electron Android 2gb 64gb Voz Preto" at bounding box center [363, 107] width 125 height 6
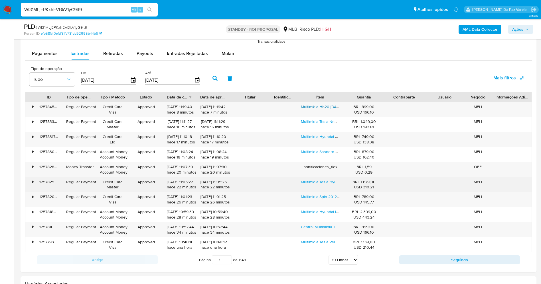
scroll to position [641, 0]
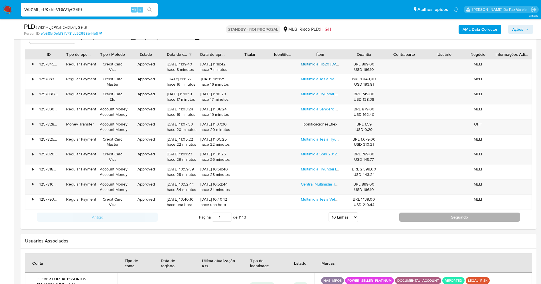
click at [407, 216] on button "Seguindo" at bounding box center [459, 217] width 121 height 9
type input "2"
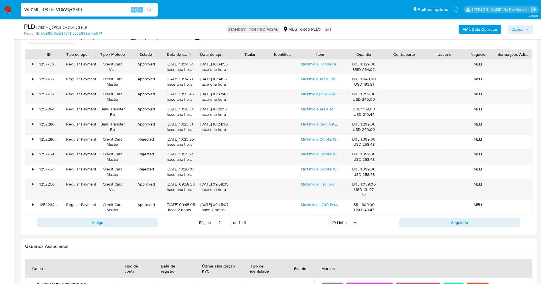
click at [128, 7] on input "WI31MLjEPKxhEVBkV1yG9it9" at bounding box center [89, 9] width 137 height 7
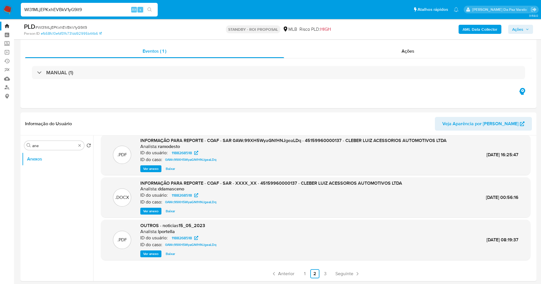
scroll to position [0, 0]
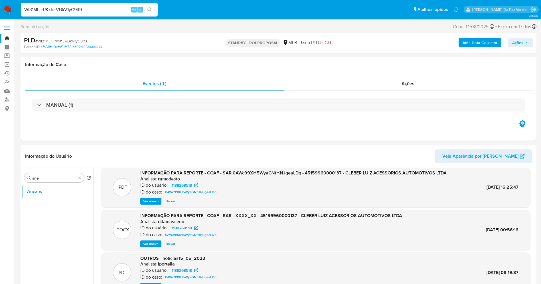
click at [10, 9] on img at bounding box center [8, 10] width 10 height 10
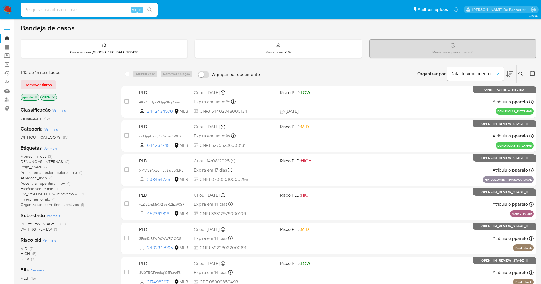
click at [522, 72] on icon at bounding box center [520, 74] width 5 height 5
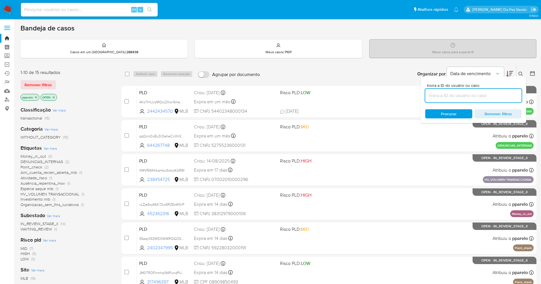
click at [485, 99] on input at bounding box center [473, 95] width 96 height 7
type input "WI31MLjEPKxhEVBkV1yG9it9"
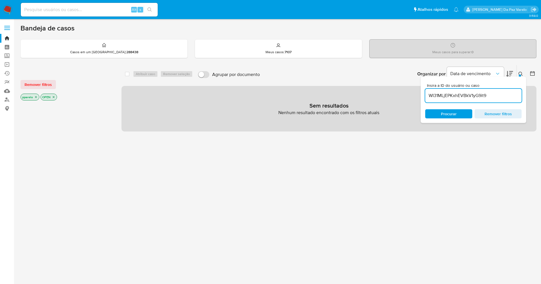
click at [519, 74] on icon at bounding box center [520, 74] width 5 height 5
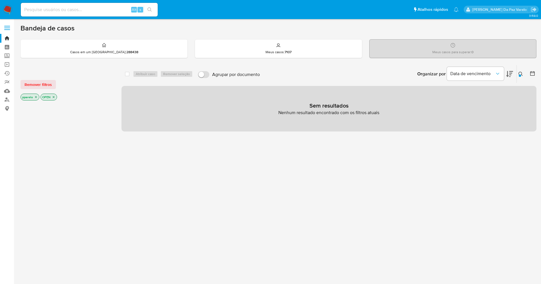
click at [35, 98] on icon "close-filter" at bounding box center [35, 96] width 3 height 3
click at [35, 96] on icon "close-filter" at bounding box center [33, 96] width 3 height 3
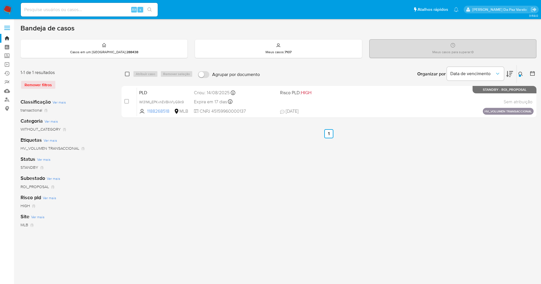
click at [126, 74] on input "checkbox" at bounding box center [127, 74] width 5 height 5
checkbox input "true"
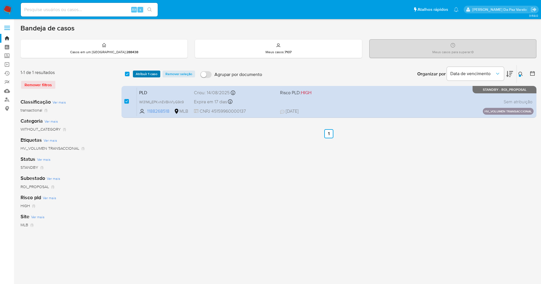
click at [137, 73] on span "Atribuir 1 caso" at bounding box center [147, 74] width 22 height 6
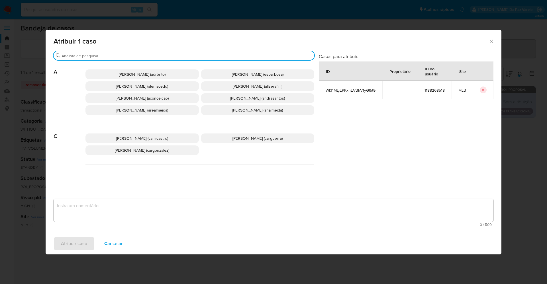
click at [169, 54] on input "Procurar" at bounding box center [187, 55] width 251 height 5
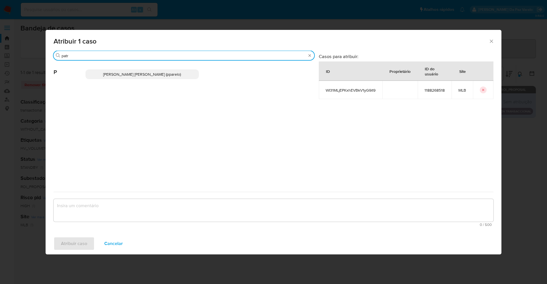
type input "patr"
click at [161, 80] on div "Patricia Aparecida Da Paz Varelo (pparelo)" at bounding box center [200, 74] width 229 height 28
click at [161, 74] on span "Patricia Aparecida Da Paz Varelo (pparelo)" at bounding box center [142, 75] width 78 height 6
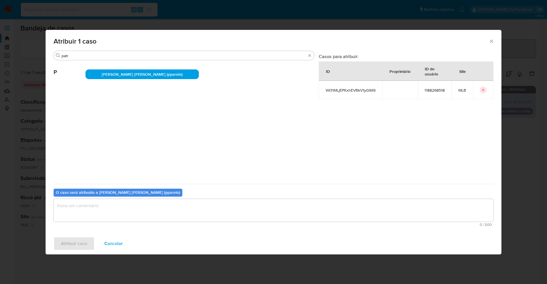
click at [131, 207] on textarea "assign-modal" at bounding box center [274, 210] width 440 height 23
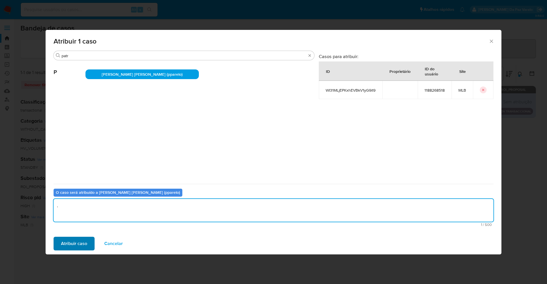
type textarea "."
click at [77, 241] on span "Atribuir caso" at bounding box center [74, 244] width 26 height 13
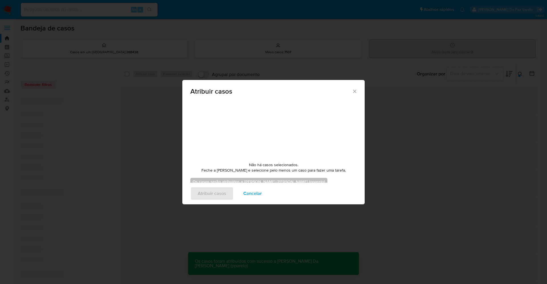
checkbox input "false"
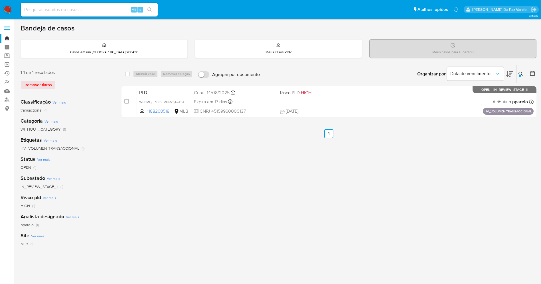
click at [119, 6] on input at bounding box center [89, 9] width 137 height 7
paste input "JVZmc1ZMG6EHjSlwHE4mKxih"
type input "JVZmc1ZMG6EHjSlwHE4mKxih"
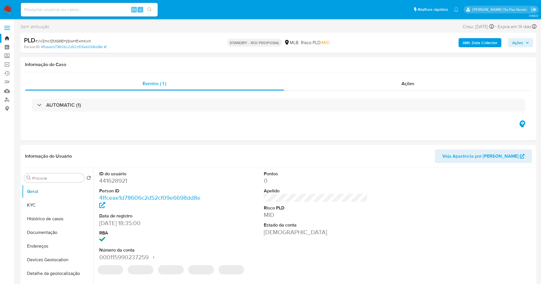
select select "10"
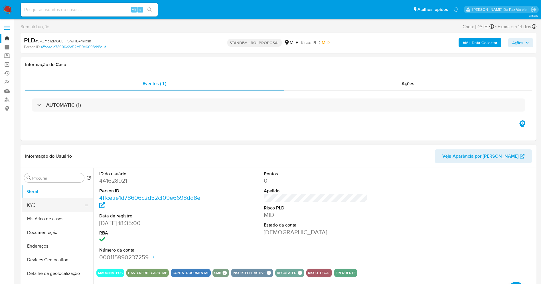
click at [57, 204] on button "KYC" at bounding box center [55, 206] width 67 height 14
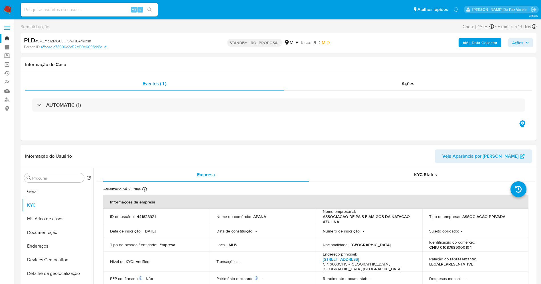
click at [141, 191] on div "Atualizado há 23 dias Criado: 17/03/2020 11:26:10 Atualizado: 19/08/2025 01:21:…" at bounding box center [133, 190] width 61 height 7
click at [143, 189] on icon at bounding box center [144, 189] width 5 height 5
click at [59, 198] on button "Geral" at bounding box center [55, 192] width 67 height 14
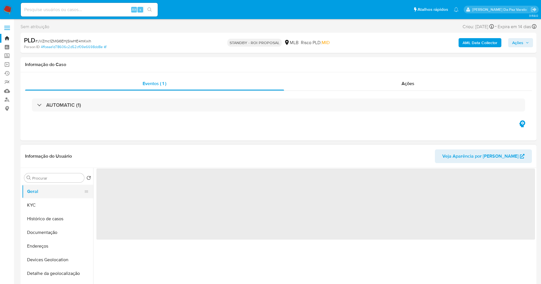
click at [60, 191] on button "Geral" at bounding box center [55, 192] width 67 height 14
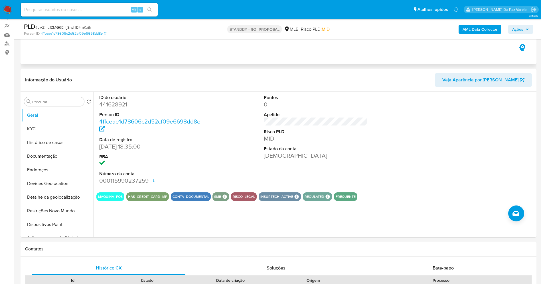
scroll to position [43, 0]
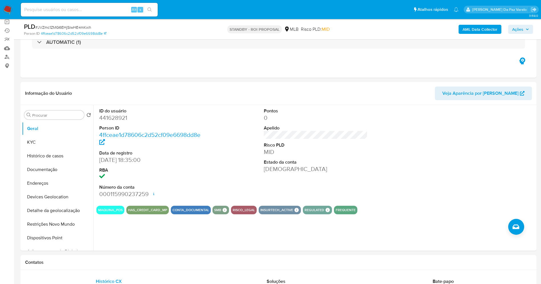
click at [117, 9] on input at bounding box center [89, 9] width 137 height 7
paste input "DZeROrgGKg1xEZA2THjVjkNG"
type input "DZeROrgGKg1xEZA2THjVjkNG"
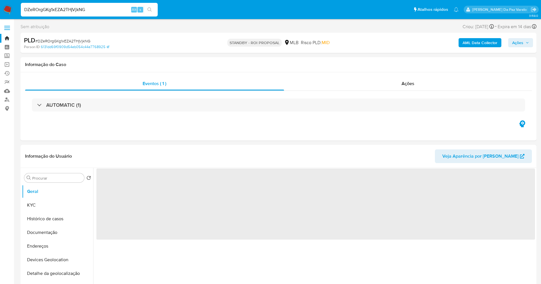
select select "10"
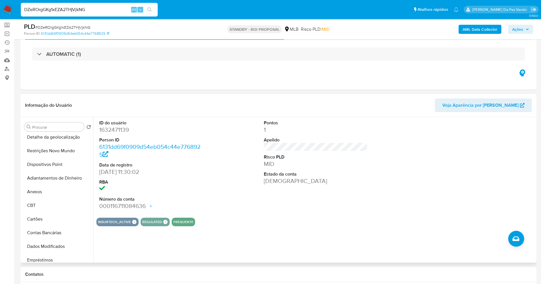
scroll to position [43, 0]
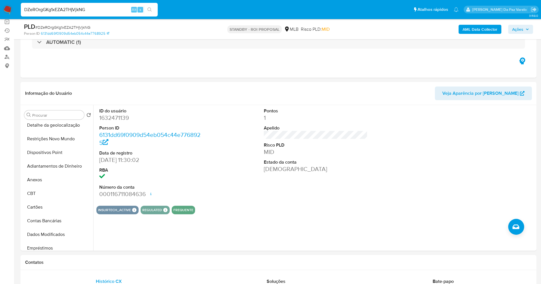
click at [11, 10] on img at bounding box center [8, 10] width 10 height 10
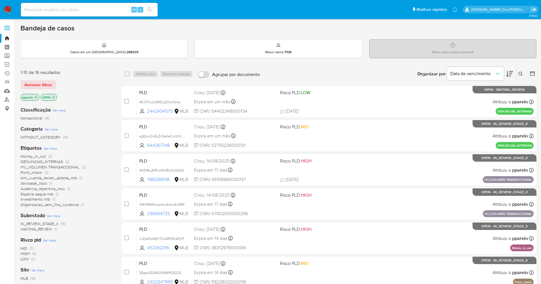
click at [519, 73] on icon at bounding box center [520, 74] width 5 height 5
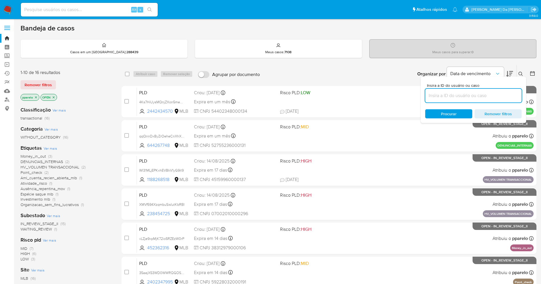
click at [486, 96] on input at bounding box center [473, 95] width 96 height 7
type input "DZeROrgGKg1xEZA2THjVjkNG"
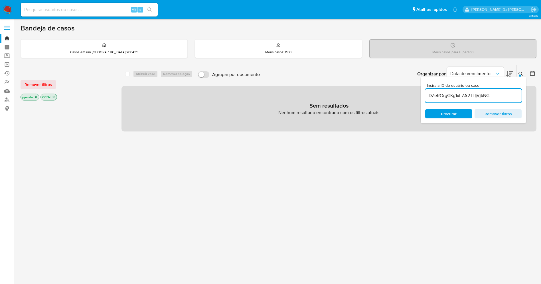
click at [37, 98] on icon "close-filter" at bounding box center [35, 96] width 3 height 3
click at [37, 98] on div "OPEN" at bounding box center [29, 97] width 17 height 7
click at [33, 95] on icon "close-filter" at bounding box center [33, 96] width 3 height 3
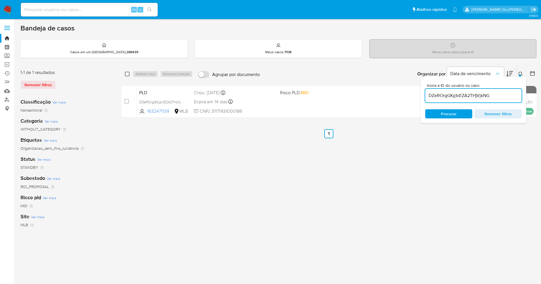
click at [126, 76] on input "checkbox" at bounding box center [127, 74] width 5 height 5
checkbox input "true"
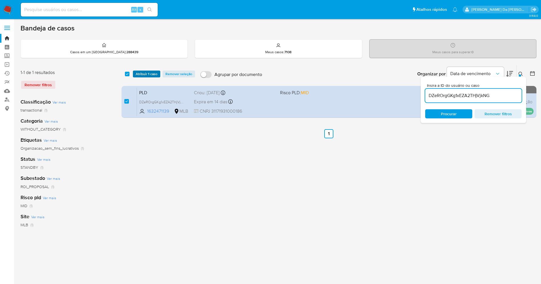
click at [140, 73] on span "Atribuir 1 caso" at bounding box center [147, 74] width 22 height 6
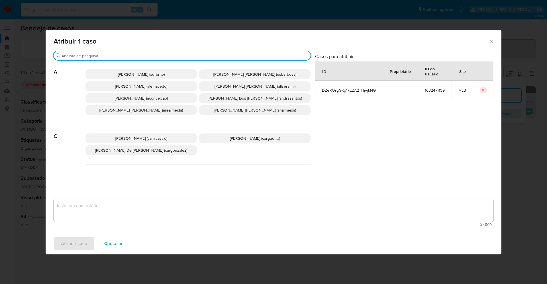
click at [158, 54] on input "Procurar" at bounding box center [185, 55] width 247 height 5
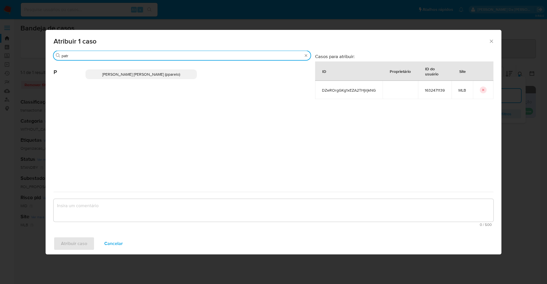
type input "patr"
click at [153, 75] on span "[PERSON_NAME] [PERSON_NAME] (pparelo)" at bounding box center [141, 75] width 78 height 6
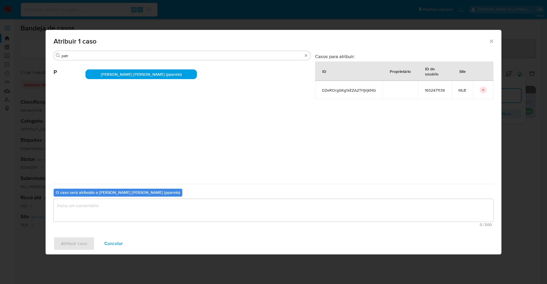
click at [153, 216] on textarea "assign-modal" at bounding box center [274, 210] width 440 height 23
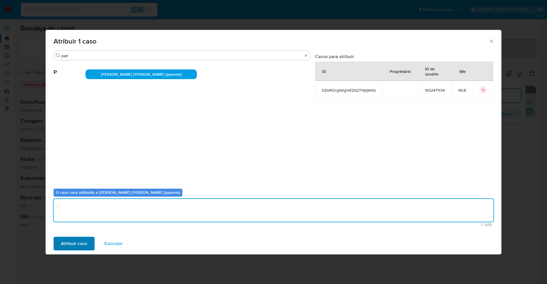
type textarea "."
click at [74, 243] on span "Atribuir caso" at bounding box center [74, 244] width 26 height 13
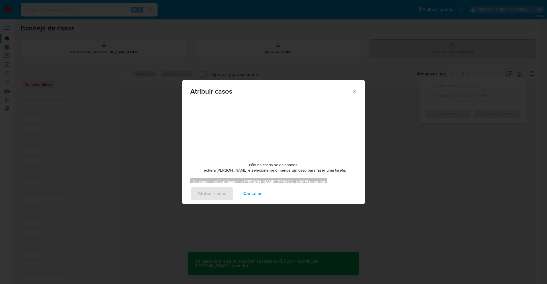
checkbox input "false"
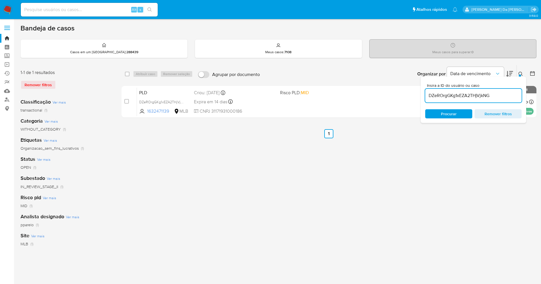
click at [106, 5] on div "Alt s" at bounding box center [89, 10] width 137 height 14
click at [106, 6] on input at bounding box center [89, 9] width 137 height 7
paste input "kucjUxiZCiVYQzRvIvufmCSG"
type input "kucjUxiZCiVYQzRvIvufmCSG"
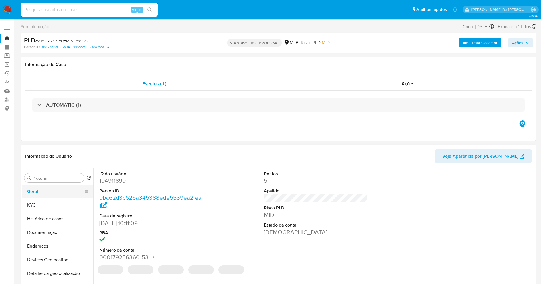
select select "10"
click at [38, 205] on button "KYC" at bounding box center [55, 206] width 67 height 14
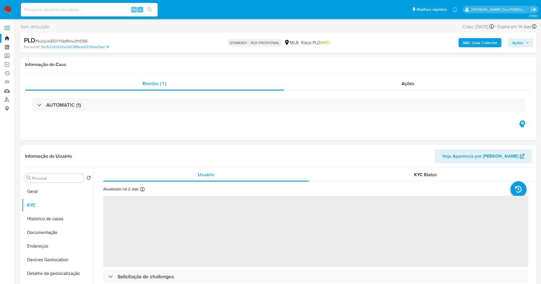
click at [143, 189] on icon at bounding box center [142, 189] width 5 height 5
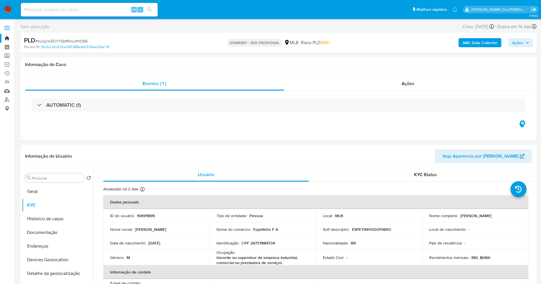
click at [87, 14] on div "Alt s" at bounding box center [89, 10] width 137 height 14
click at [92, 9] on input at bounding box center [89, 9] width 137 height 7
paste input "6jKMV6yC0sLgM8AQNTt5j9k9"
type input "6jKMV6yC0sLgM8AQNTt5j9k9"
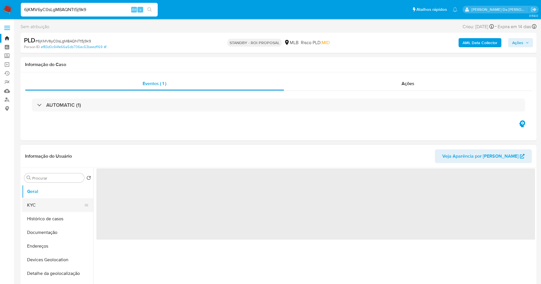
click at [54, 202] on button "KYC" at bounding box center [55, 206] width 67 height 14
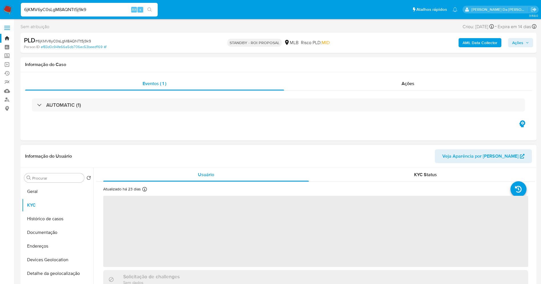
select select "10"
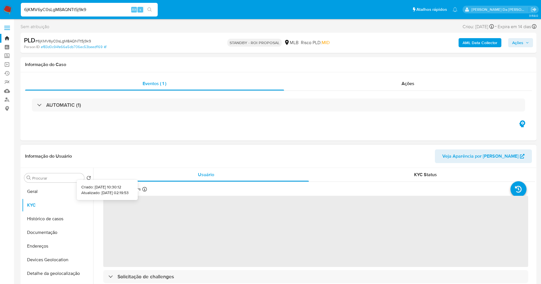
click at [144, 190] on icon at bounding box center [144, 189] width 5 height 5
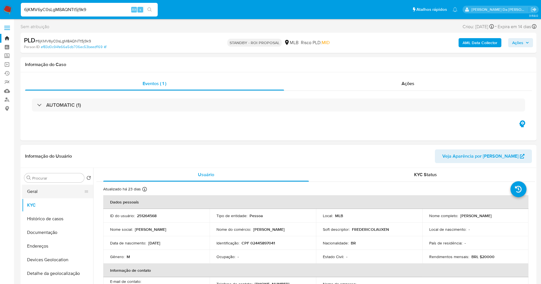
click at [55, 189] on button "Geral" at bounding box center [55, 192] width 67 height 14
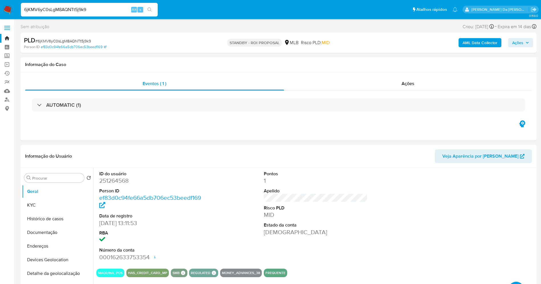
click at [127, 6] on input "6jKMV6yC0sLgM8AQNTt5j9k9" at bounding box center [89, 9] width 137 height 7
paste input "TE0v3IJi4XDk6armSWbWW0CJ"
type input "TE0v3IJi4XDk6armSWbWW0CJ"
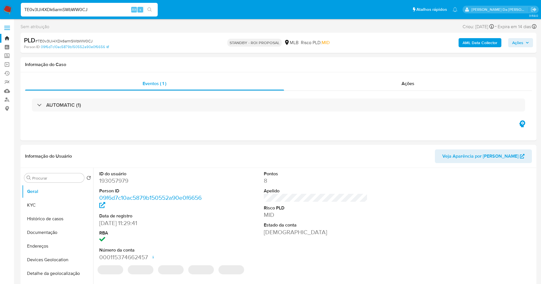
select select "10"
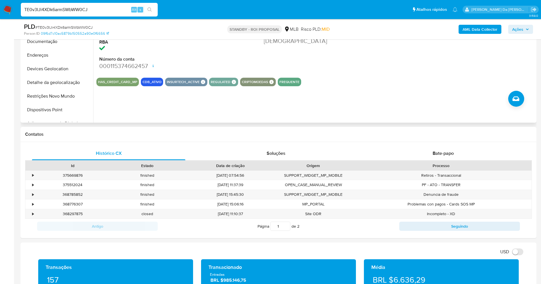
scroll to position [86, 0]
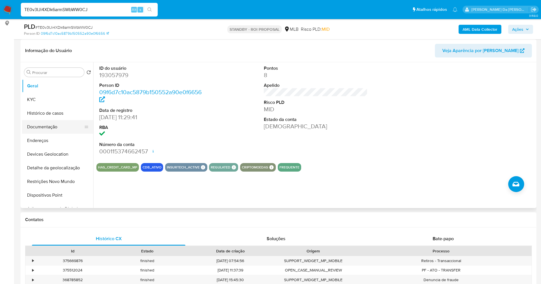
click at [58, 128] on button "Documentação" at bounding box center [55, 127] width 67 height 14
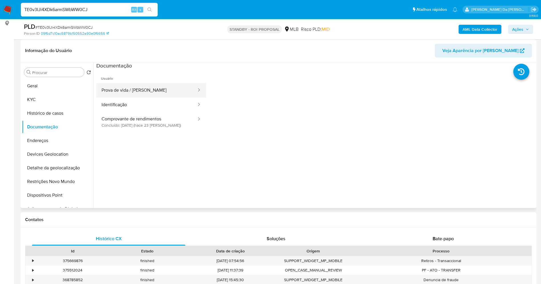
click at [123, 91] on button "Prova de vida / Selfie" at bounding box center [146, 90] width 101 height 15
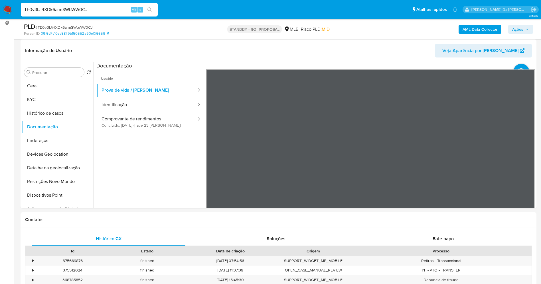
click at [85, 8] on input "TE0v3IJi4XDk6armSWbWW0CJ" at bounding box center [89, 9] width 137 height 7
paste input "BGe0zA5Hr8U8RP2RqafMeuE7"
type input "BGe0zA5Hr8U8RP2RqafMeuE7"
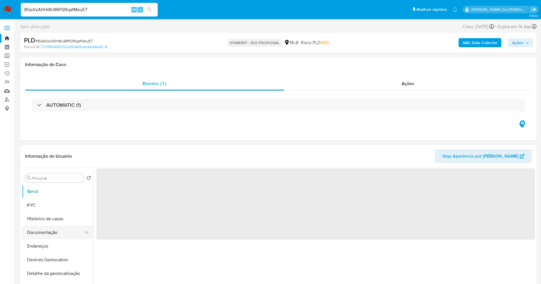
click at [58, 235] on button "Documentação" at bounding box center [55, 233] width 67 height 14
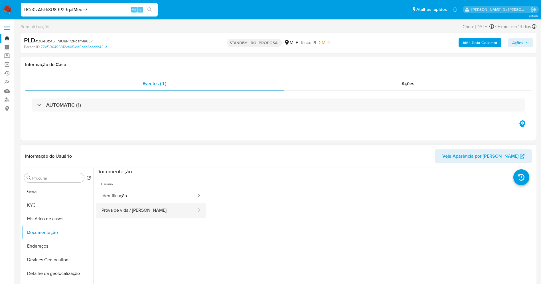
click at [128, 211] on button "Prova de vida / Selfie" at bounding box center [146, 211] width 101 height 15
select select "10"
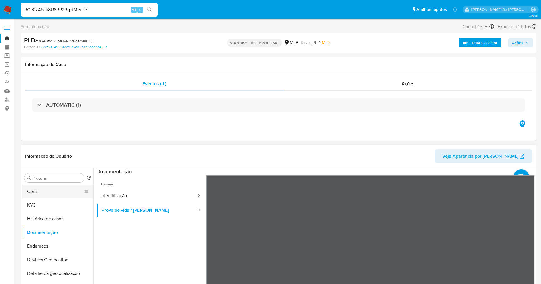
click at [45, 189] on button "Geral" at bounding box center [55, 192] width 67 height 14
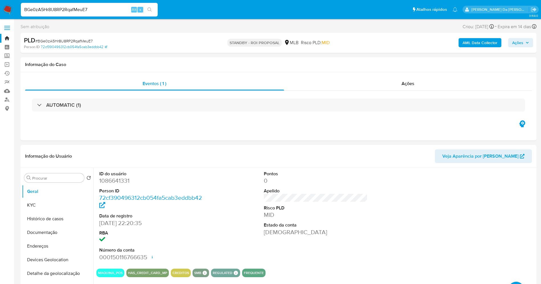
click at [121, 7] on input "BGe0zA5Hr8U8RP2RqafMeuE7" at bounding box center [89, 9] width 137 height 7
paste input "1IPFPvgTLWwT5lBdFY2ZVzAA"
type input "1IPFPvgTLWwT5lBdFY2ZVzAA"
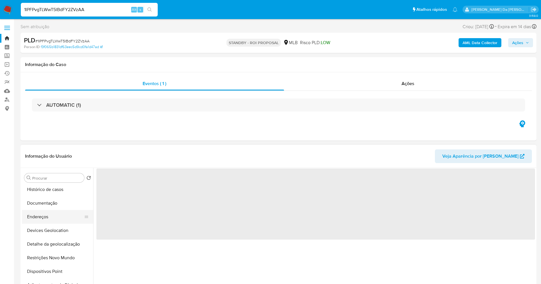
scroll to position [43, 0]
click at [48, 192] on button "Documentação" at bounding box center [55, 190] width 67 height 14
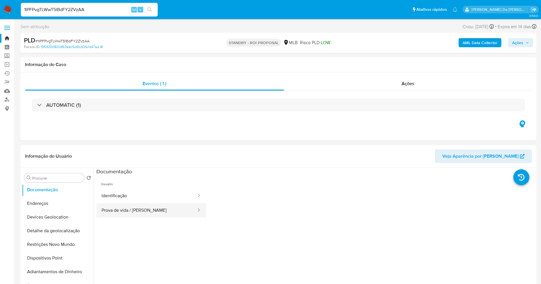
click at [131, 211] on button "Prova de vida / Selfie" at bounding box center [146, 211] width 101 height 15
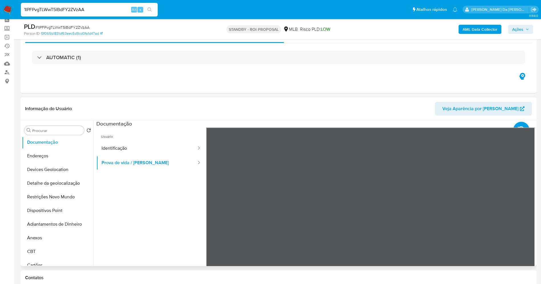
scroll to position [14, 0]
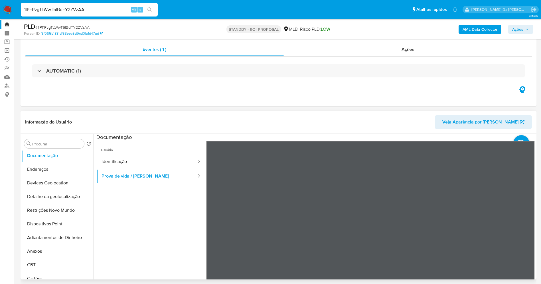
select select "10"
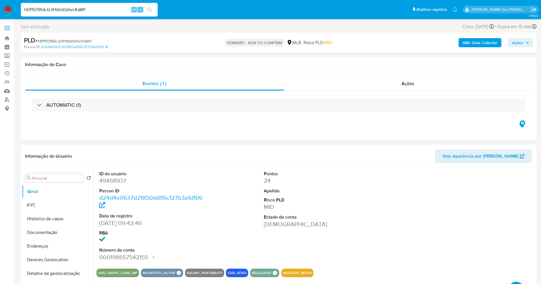
select select "10"
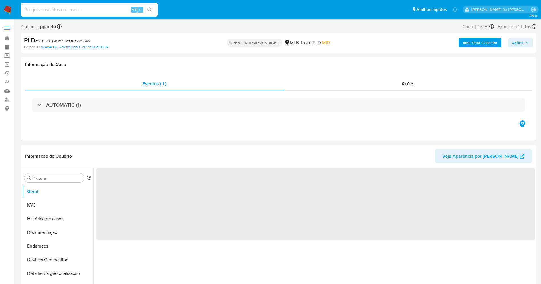
click at [48, 10] on input at bounding box center [89, 9] width 137 height 7
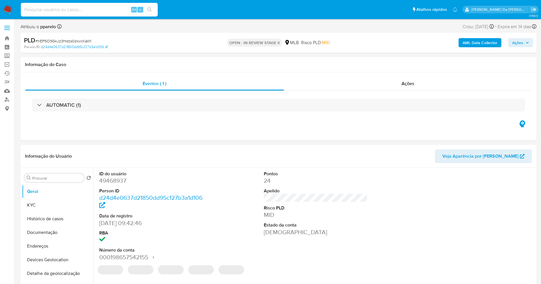
paste input "665810128"
type input "665810128"
select select "10"
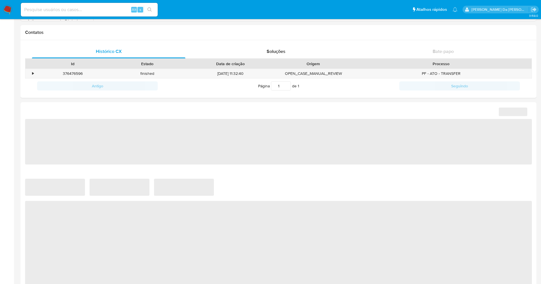
scroll to position [299, 0]
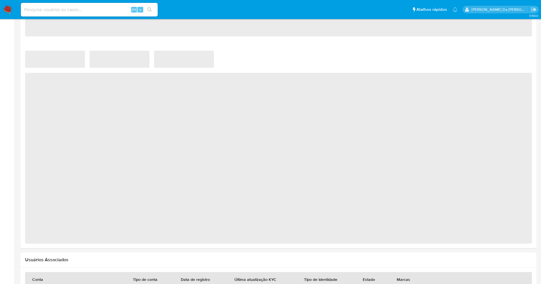
select select "10"
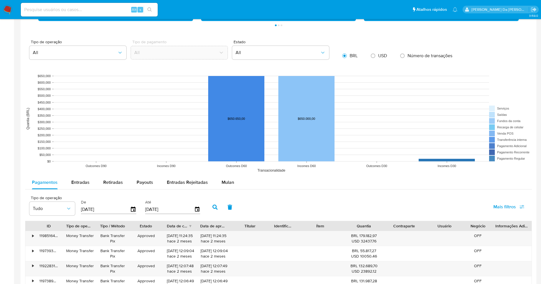
scroll to position [385, 0]
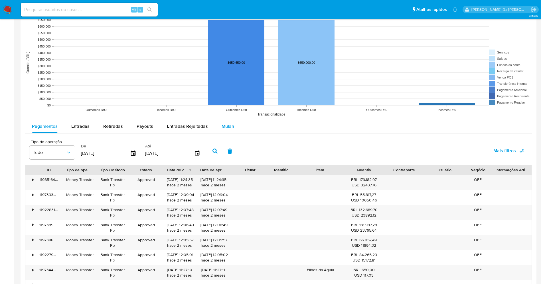
click at [232, 125] on span "Mulan" at bounding box center [227, 126] width 13 height 7
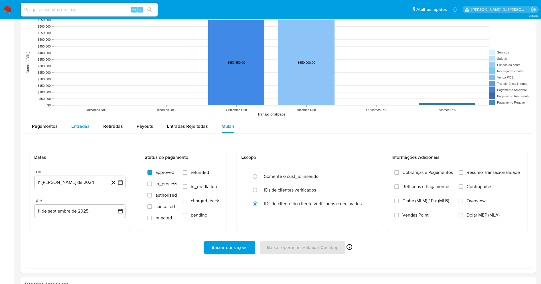
click at [78, 131] on div "Entradas" at bounding box center [80, 127] width 18 height 14
select select "10"
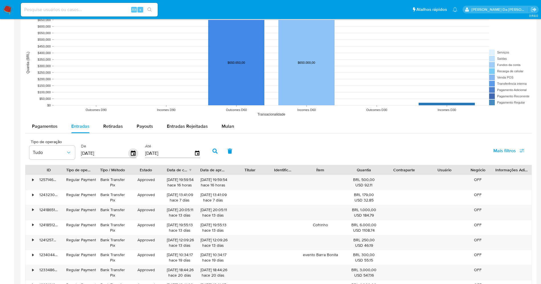
click at [134, 151] on icon "button" at bounding box center [133, 153] width 5 height 5
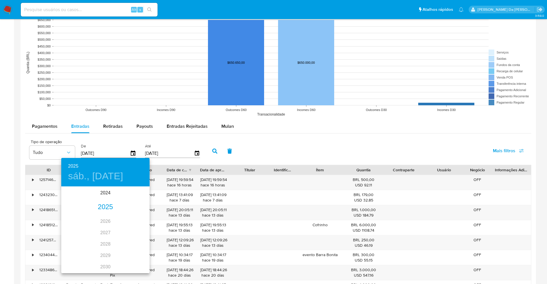
click at [105, 204] on div "2025" at bounding box center [105, 207] width 88 height 11
click at [75, 237] on div "[DATE]." at bounding box center [75, 240] width 29 height 21
click at [82, 216] on p "1" at bounding box center [83, 217] width 2 height 6
type input "[DATE]"
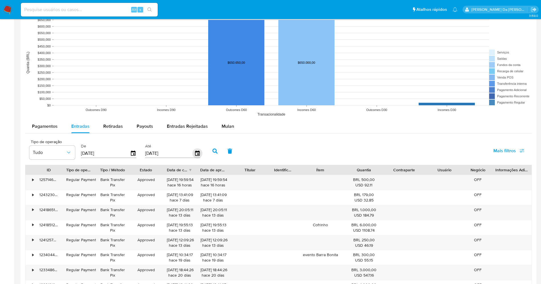
click at [199, 154] on icon "button" at bounding box center [197, 154] width 10 height 10
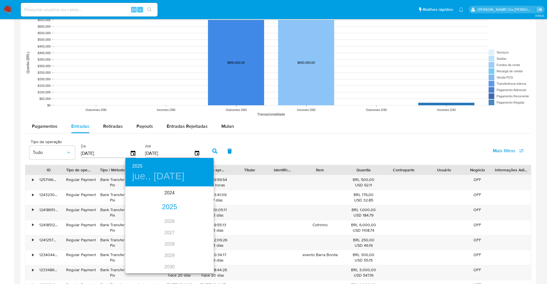
click at [167, 206] on div "2025" at bounding box center [169, 207] width 88 height 11
click at [198, 242] on div "sep." at bounding box center [198, 240] width 29 height 21
click at [204, 216] on p "7" at bounding box center [204, 217] width 2 height 6
type input "[DATE]"
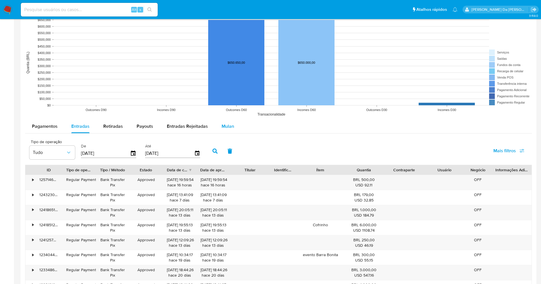
click at [225, 127] on span "Mulan" at bounding box center [227, 126] width 13 height 7
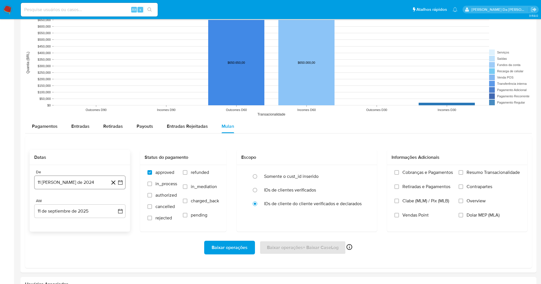
click at [83, 182] on button "11 [PERSON_NAME] de 2024" at bounding box center [79, 183] width 91 height 14
click at [83, 201] on span "agosto 2024" at bounding box center [77, 203] width 26 height 6
click at [112, 203] on icon "Año siguiente" at bounding box center [114, 203] width 7 height 7
click at [57, 255] on button "[DATE]" at bounding box center [55, 255] width 16 height 9
click at [58, 223] on button "1" at bounding box center [56, 224] width 9 height 9
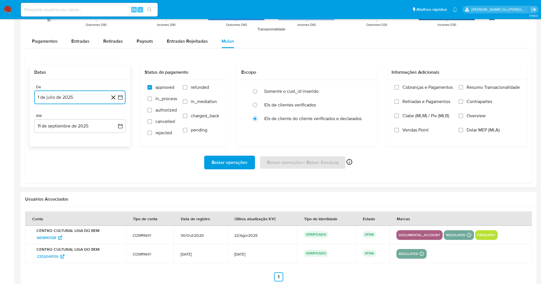
scroll to position [470, 0]
click at [59, 130] on button "11 de septiembre de 2025" at bounding box center [79, 126] width 91 height 14
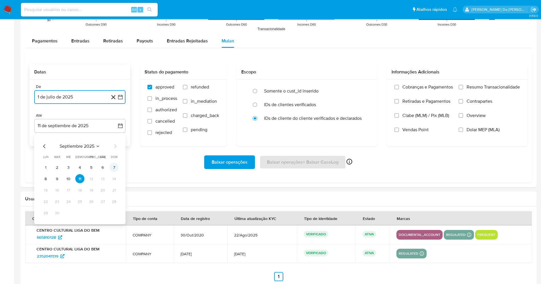
click at [114, 166] on button "7" at bounding box center [113, 167] width 9 height 9
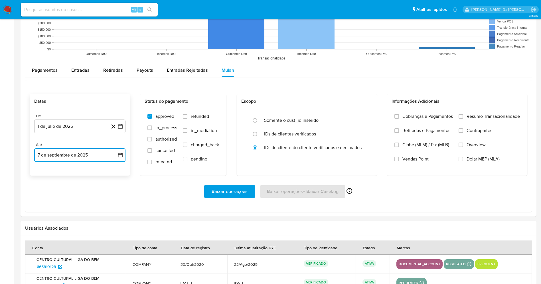
scroll to position [428, 0]
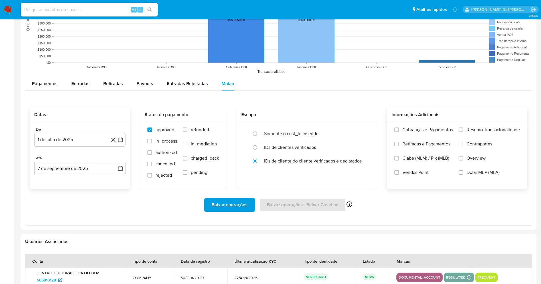
click at [468, 128] on span "Resumo Transacionalidade" at bounding box center [492, 130] width 53 height 6
click at [463, 128] on input "Resumo Transacionalidade" at bounding box center [460, 130] width 5 height 5
click at [410, 174] on span "Vendas Point" at bounding box center [415, 173] width 26 height 6
click at [399, 174] on input "Vendas Point" at bounding box center [396, 172] width 5 height 5
click at [155, 176] on span "rejected" at bounding box center [163, 176] width 17 height 6
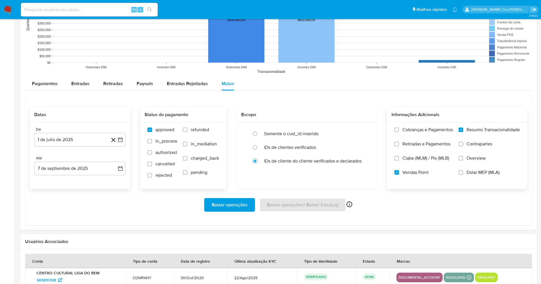
click at [152, 176] on input "rejected" at bounding box center [149, 175] width 5 height 5
checkbox input "true"
click at [160, 166] on span "cancelled" at bounding box center [164, 164] width 19 height 6
click at [152, 166] on input "cancelled" at bounding box center [149, 164] width 5 height 5
checkbox input "true"
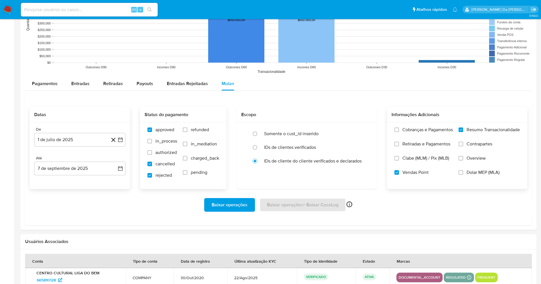
click at [162, 142] on span "in_process" at bounding box center [166, 142] width 22 height 6
click at [152, 142] on input "in_process" at bounding box center [149, 141] width 5 height 5
checkbox input "true"
click at [163, 154] on span "authorized" at bounding box center [165, 153] width 21 height 6
click at [152, 154] on input "authorized" at bounding box center [149, 153] width 5 height 5
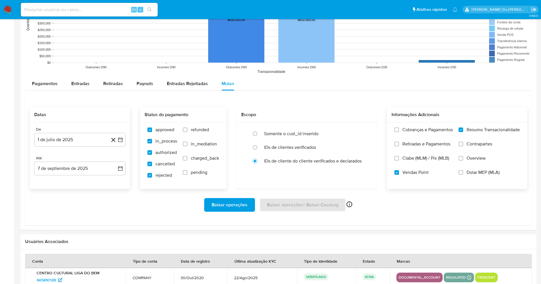
checkbox input "true"
click at [188, 133] on label "refunded" at bounding box center [201, 134] width 36 height 14
click at [187, 132] on input "refunded" at bounding box center [185, 130] width 5 height 5
checkbox input "true"
click at [187, 146] on label "in_mediation" at bounding box center [201, 148] width 36 height 14
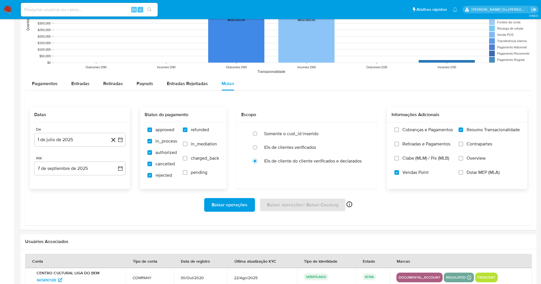
click at [187, 146] on input "in_mediation" at bounding box center [185, 144] width 5 height 5
checkbox input "true"
click at [186, 160] on input "charged_back" at bounding box center [185, 158] width 5 height 5
checkbox input "true"
click at [186, 174] on input "pending" at bounding box center [185, 172] width 5 height 5
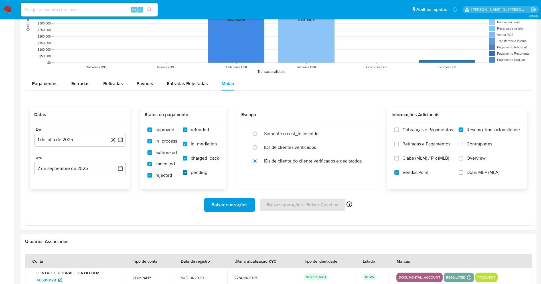
checkbox input "true"
click at [235, 202] on span "Baixar operações" at bounding box center [230, 205] width 36 height 13
